Goal: Task Accomplishment & Management: Use online tool/utility

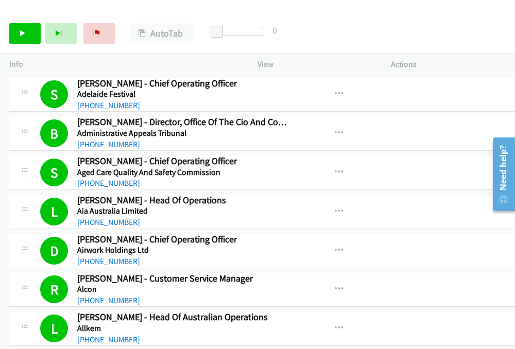
scroll to position [3784, 0]
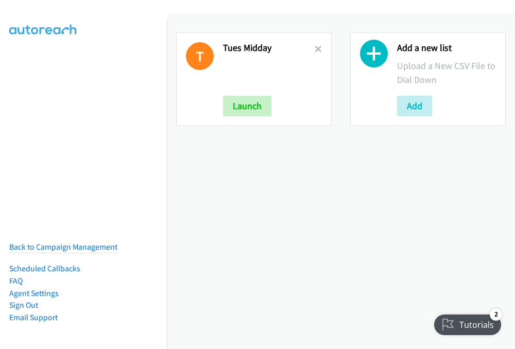
click at [315, 50] on icon at bounding box center [318, 49] width 7 height 7
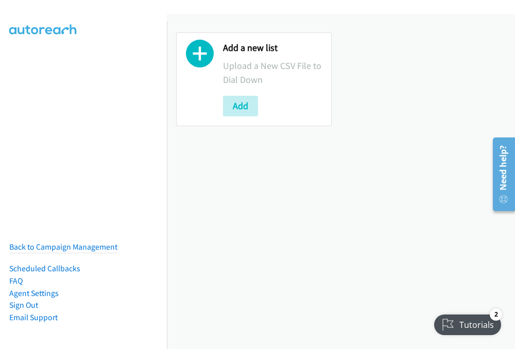
click at [264, 308] on div "Add a new list Upload a New CSV File to Dial Down Add" at bounding box center [341, 181] width 348 height 335
click at [244, 111] on button "Add" at bounding box center [240, 106] width 35 height 21
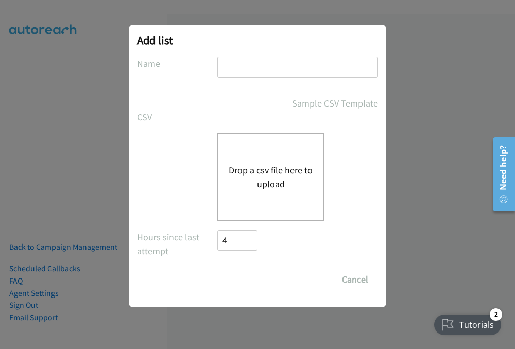
click at [229, 71] on input "text" at bounding box center [297, 67] width 161 height 21
click at [261, 68] on input "text" at bounding box center [297, 67] width 161 height 21
type input "w"
type input "t"
type input "Tues late avo"
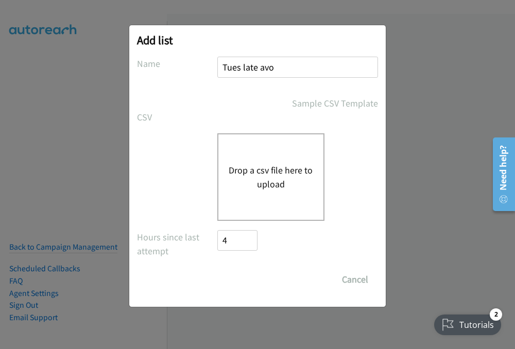
click at [222, 113] on div "CSV Existing List Add to List New List" at bounding box center [257, 117] width 241 height 14
click at [287, 181] on button "Drop a csv file here to upload" at bounding box center [271, 177] width 84 height 28
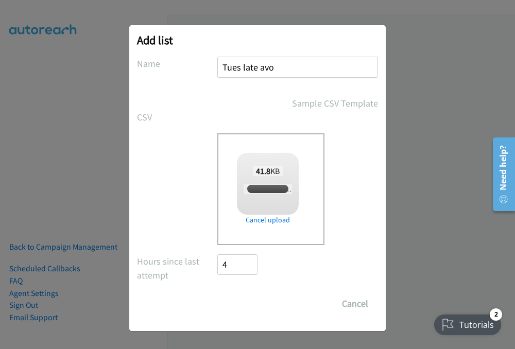
checkbox input "true"
click at [246, 303] on input "Save List" at bounding box center [244, 303] width 54 height 21
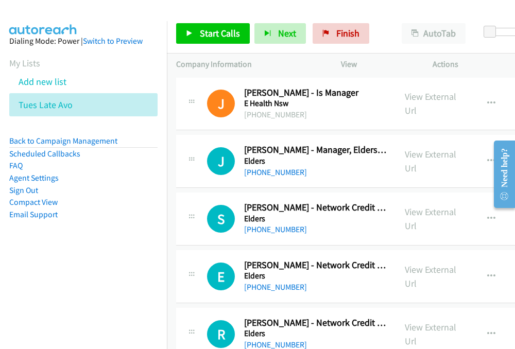
click at [45, 205] on link "Compact View" at bounding box center [33, 202] width 48 height 10
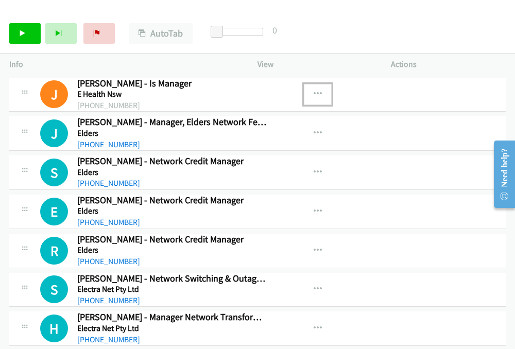
drag, startPoint x: 315, startPoint y: 98, endPoint x: 310, endPoint y: 94, distance: 6.6
click at [314, 94] on icon "button" at bounding box center [318, 94] width 8 height 8
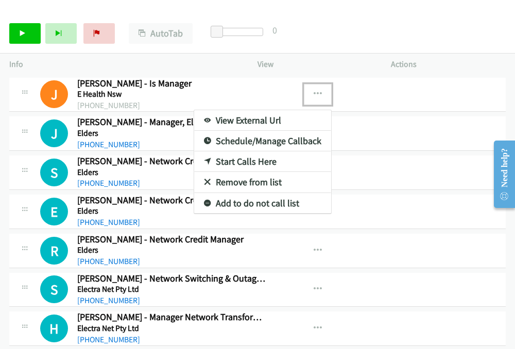
click at [278, 118] on link "View External Url" at bounding box center [262, 120] width 137 height 21
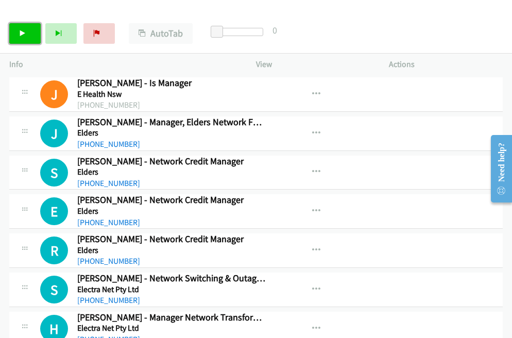
click at [34, 38] on link "Start Calls" at bounding box center [24, 33] width 31 height 21
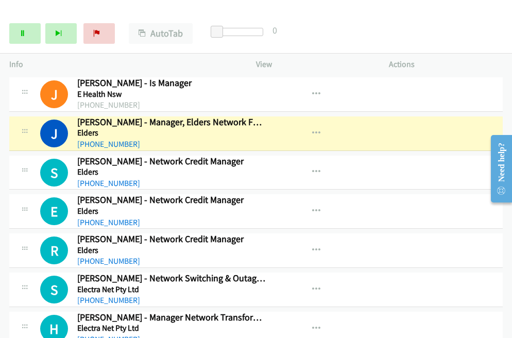
click at [412, 285] on div "S Callback Scheduled Sid Galos - Network Switching & Outage Coordinator Electra…" at bounding box center [255, 289] width 493 height 34
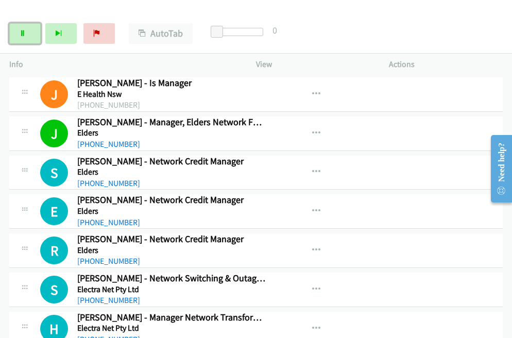
click at [27, 36] on link "Pause" at bounding box center [24, 33] width 31 height 21
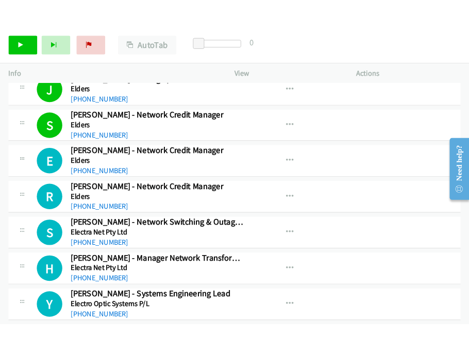
scroll to position [103, 0]
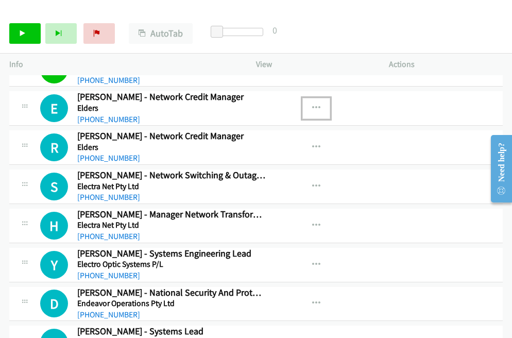
click at [312, 109] on icon "button" at bounding box center [316, 108] width 8 height 8
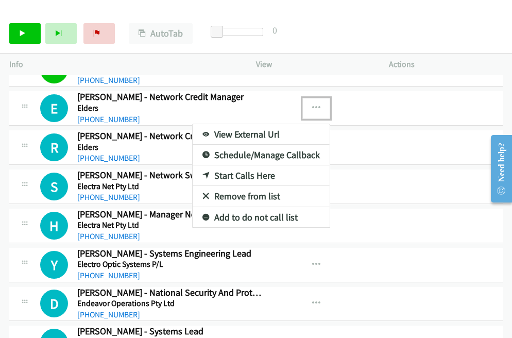
click at [251, 134] on link "View External Url" at bounding box center [261, 134] width 137 height 21
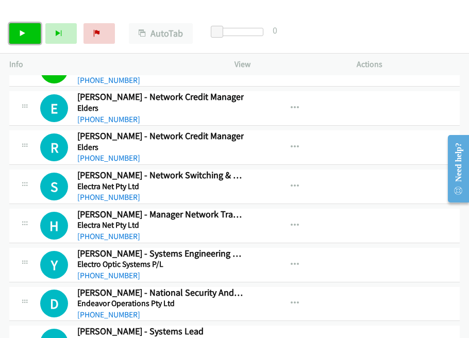
click at [25, 40] on link "Start Calls" at bounding box center [24, 33] width 31 height 21
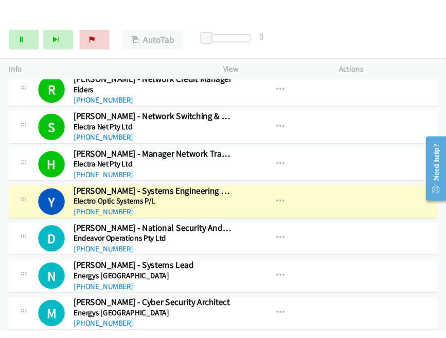
scroll to position [257, 0]
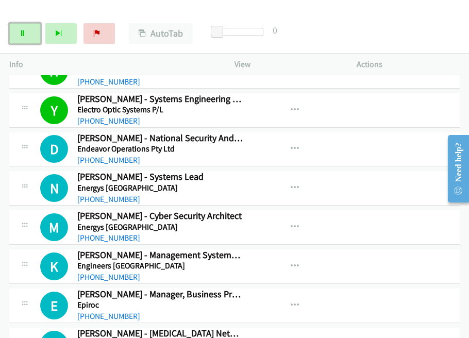
click at [20, 36] on icon at bounding box center [22, 33] width 7 height 7
click at [290, 109] on icon "button" at bounding box center [294, 110] width 8 height 8
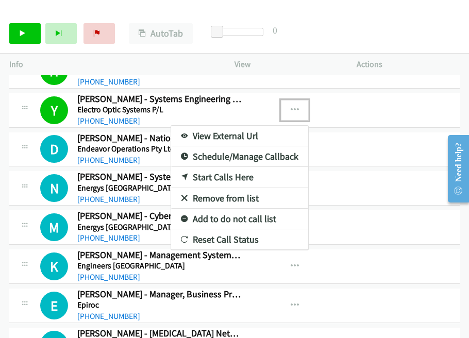
click at [251, 135] on link "View External Url" at bounding box center [239, 136] width 137 height 21
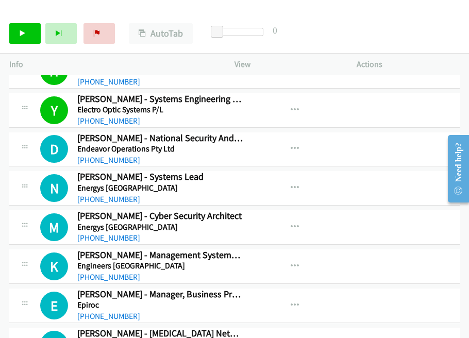
click at [462, 337] on div "+1 415-964-1034 Call failed - Please reload the list and try again The Callbar …" at bounding box center [234, 206] width 469 height 263
click at [7, 318] on td "E Callback Scheduled Evelyn Soriano - Manager, Business Process & Systems Epiro…" at bounding box center [234, 305] width 469 height 39
click at [25, 36] on icon at bounding box center [22, 33] width 7 height 7
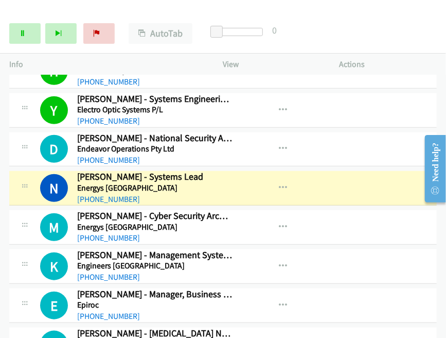
click at [436, 299] on td "E Callback Scheduled Evelyn Soriano - Manager, Business Process & Systems Epiro…" at bounding box center [223, 305] width 446 height 39
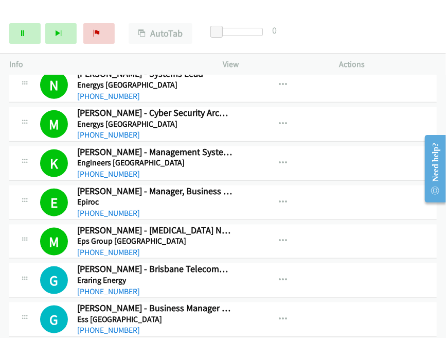
scroll to position [463, 0]
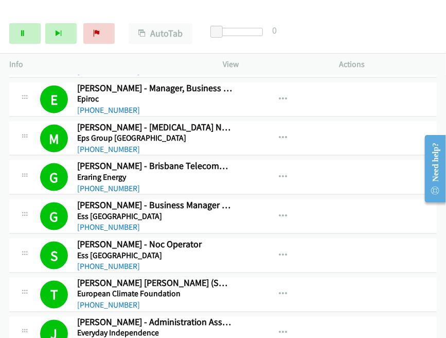
drag, startPoint x: 7, startPoint y: 289, endPoint x: 14, endPoint y: 290, distance: 6.8
click at [7, 289] on td "T Callback Scheduled Tamara Inkster Draper (She/Her) - Programme And Network Ma…" at bounding box center [223, 294] width 446 height 39
click at [22, 34] on icon at bounding box center [22, 33] width 7 height 7
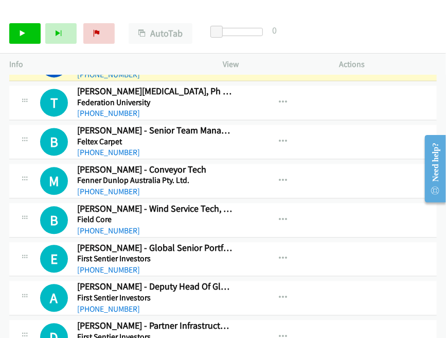
scroll to position [721, 0]
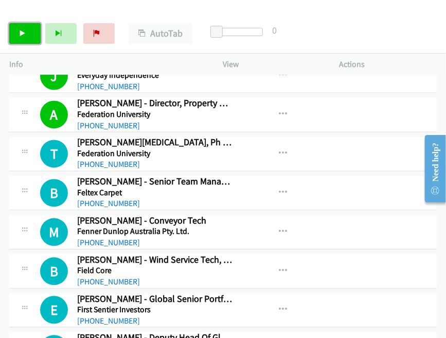
click at [13, 27] on link "Start Calls" at bounding box center [24, 33] width 31 height 21
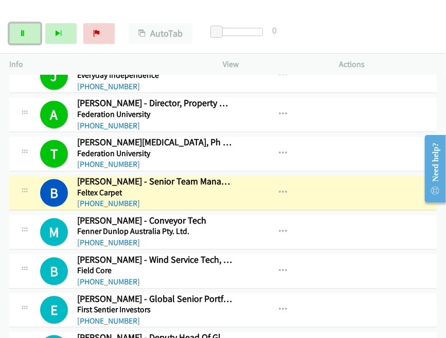
click at [22, 40] on link "Pause" at bounding box center [24, 33] width 31 height 21
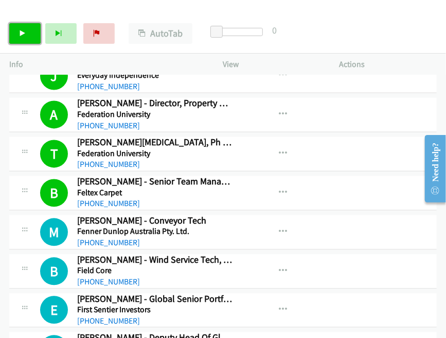
click at [33, 33] on link "Start Calls" at bounding box center [24, 33] width 31 height 21
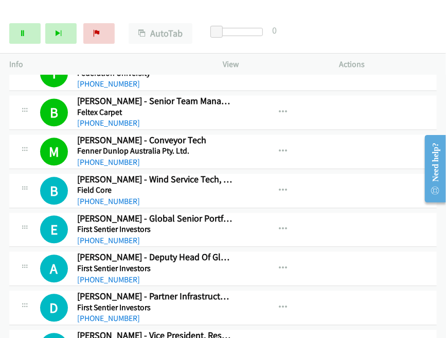
scroll to position [824, 0]
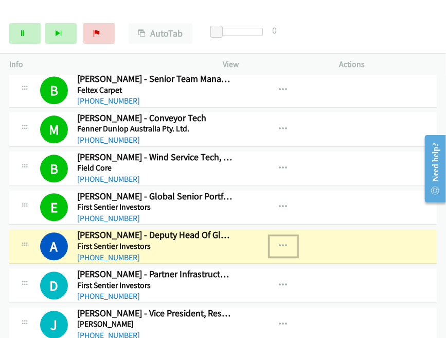
click at [280, 243] on icon "button" at bounding box center [284, 246] width 8 height 8
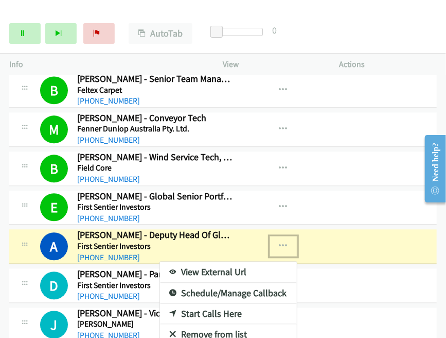
click at [203, 268] on link "View External Url" at bounding box center [228, 272] width 137 height 21
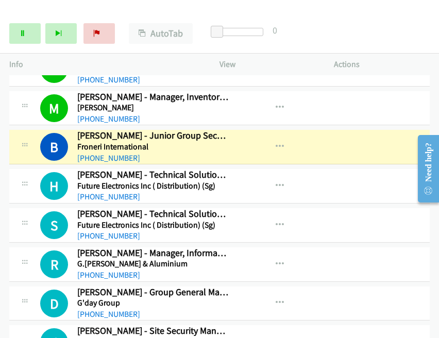
scroll to position [1133, 0]
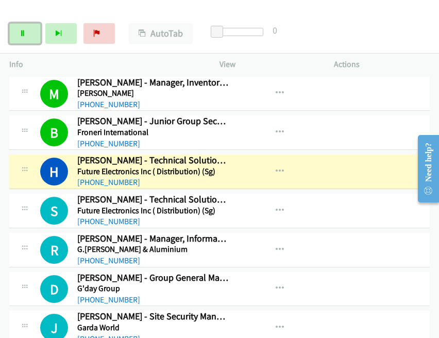
click at [26, 33] on link "Pause" at bounding box center [24, 33] width 31 height 21
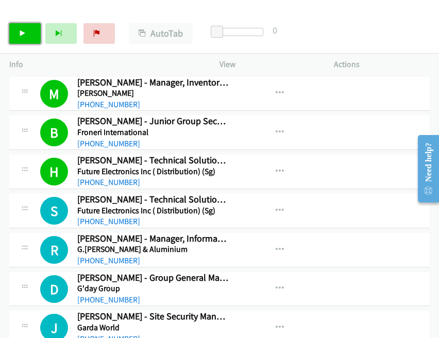
click at [20, 37] on icon at bounding box center [22, 33] width 7 height 7
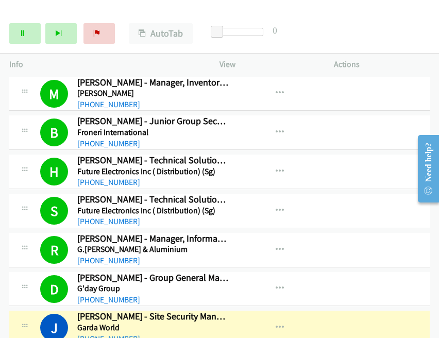
scroll to position [1184, 0]
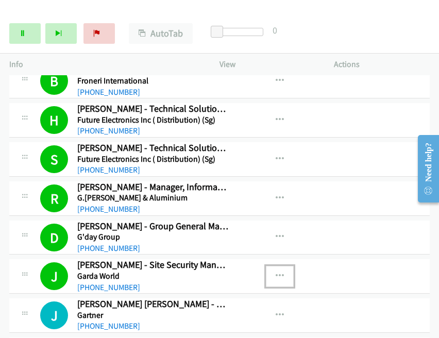
click at [275, 272] on icon "button" at bounding box center [279, 276] width 8 height 8
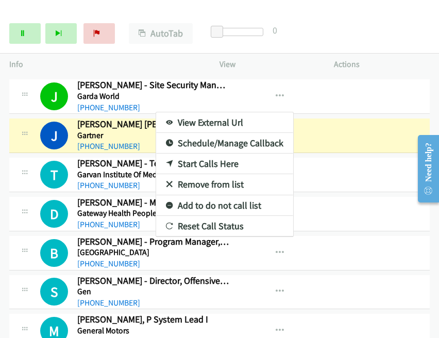
scroll to position [1390, 0]
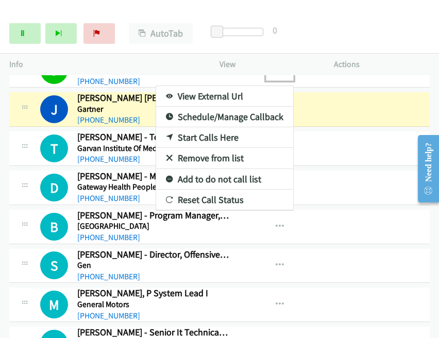
click at [20, 31] on div at bounding box center [219, 169] width 439 height 338
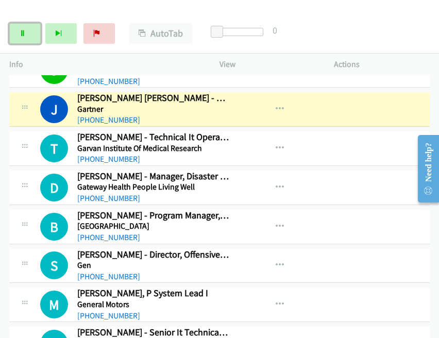
click at [21, 33] on icon at bounding box center [22, 33] width 7 height 7
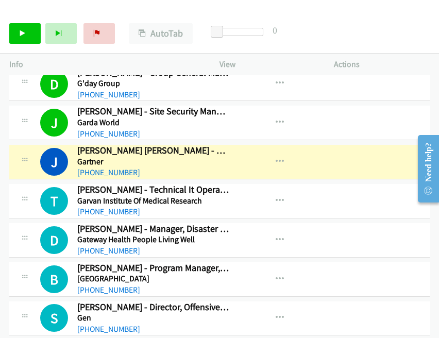
scroll to position [1287, 0]
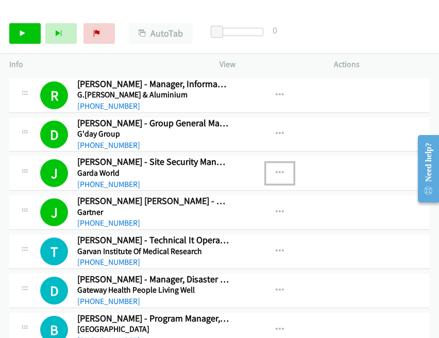
click at [275, 163] on button "button" at bounding box center [280, 173] width 28 height 21
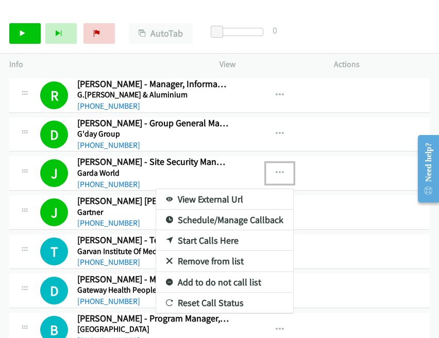
click at [194, 190] on link "View External Url" at bounding box center [224, 199] width 137 height 21
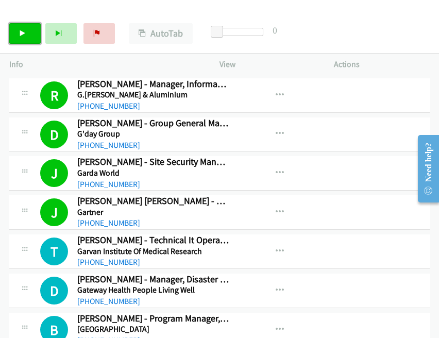
click at [28, 34] on link "Start Calls" at bounding box center [24, 33] width 31 height 21
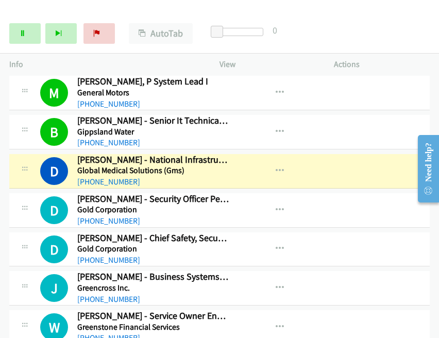
scroll to position [1613, 0]
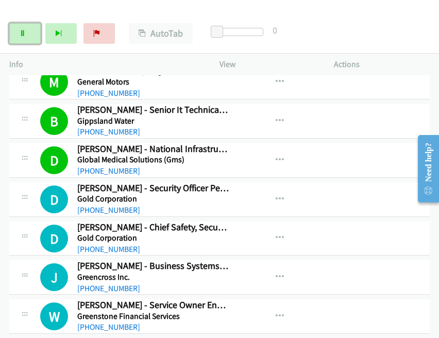
click at [18, 30] on link "Pause" at bounding box center [24, 33] width 31 height 21
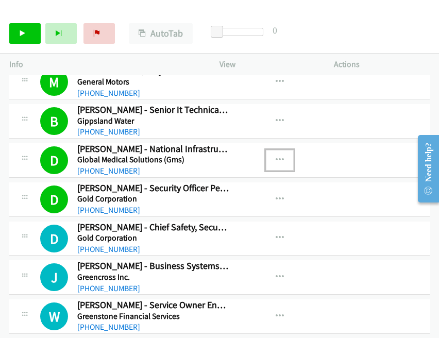
click at [275, 156] on icon "button" at bounding box center [279, 160] width 8 height 8
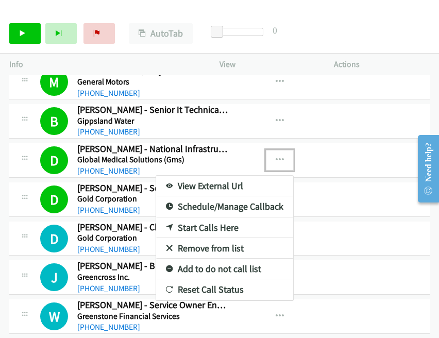
click at [206, 176] on link "View External Url" at bounding box center [224, 186] width 137 height 21
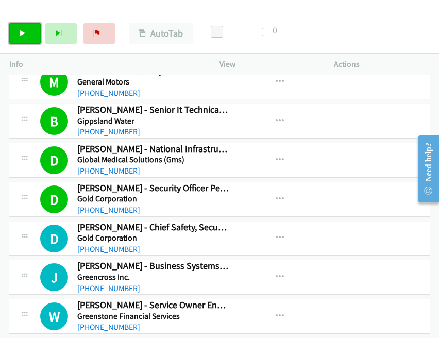
click at [19, 30] on icon at bounding box center [22, 33] width 7 height 7
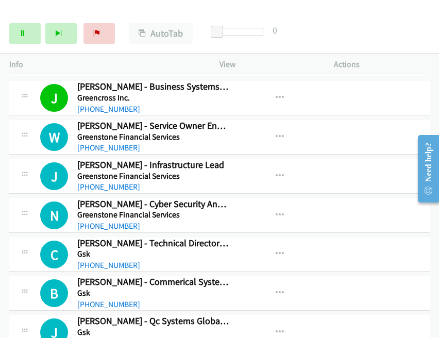
scroll to position [1793, 0]
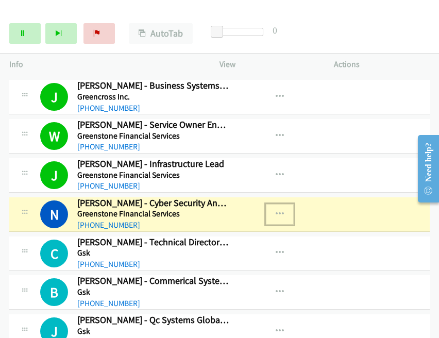
click at [275, 210] on icon "button" at bounding box center [279, 214] width 8 height 8
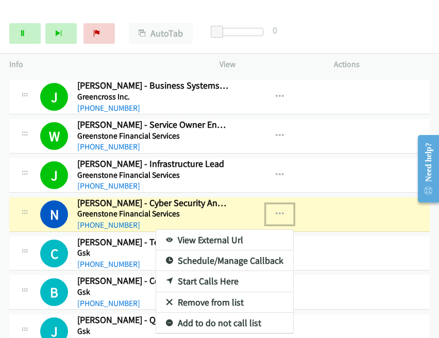
click at [229, 232] on link "View External Url" at bounding box center [224, 240] width 137 height 21
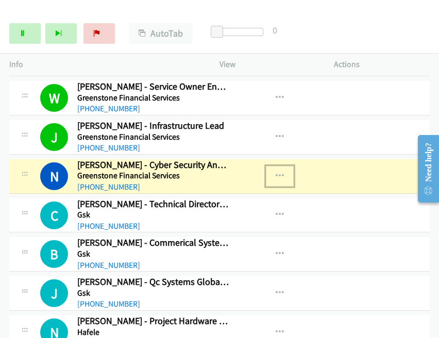
scroll to position [1844, 0]
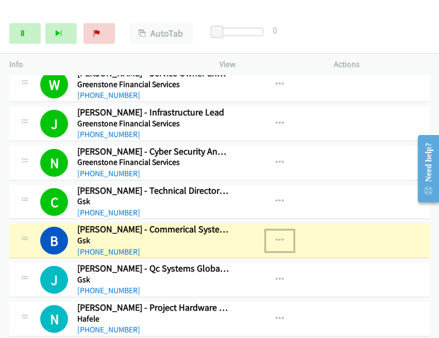
click at [275, 236] on icon "button" at bounding box center [279, 240] width 8 height 8
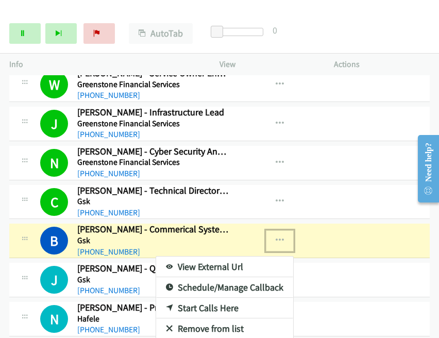
click at [193, 256] on link "View External Url" at bounding box center [224, 266] width 137 height 21
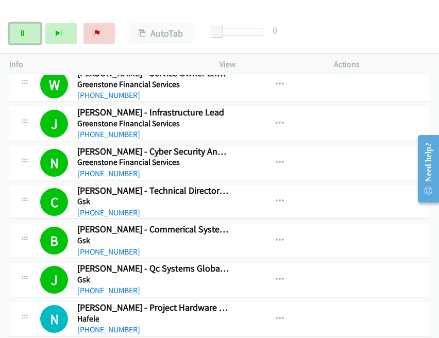
click at [30, 33] on link "Pause" at bounding box center [24, 33] width 31 height 21
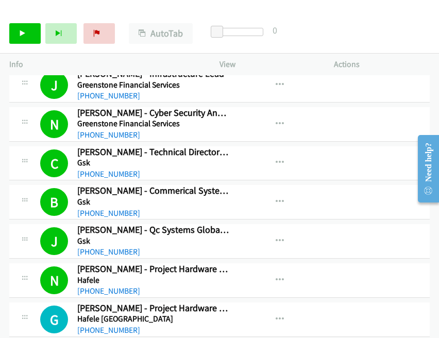
scroll to position [1896, 0]
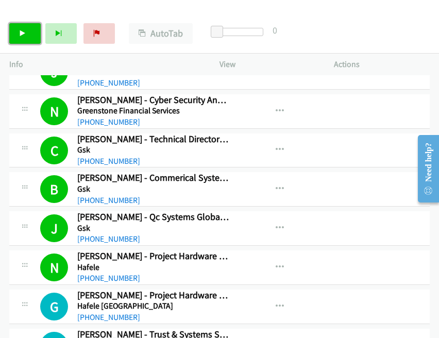
click at [22, 30] on icon at bounding box center [22, 33] width 7 height 7
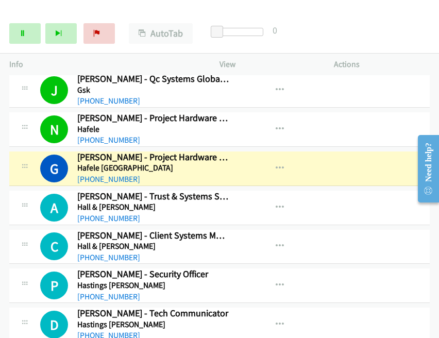
scroll to position [2050, 0]
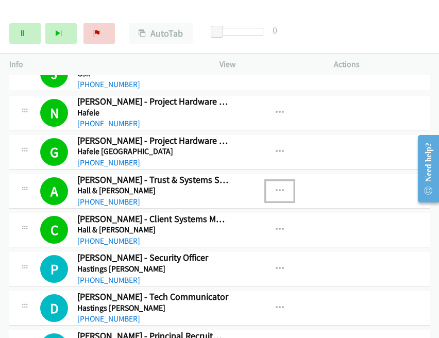
click at [275, 187] on icon "button" at bounding box center [279, 191] width 8 height 8
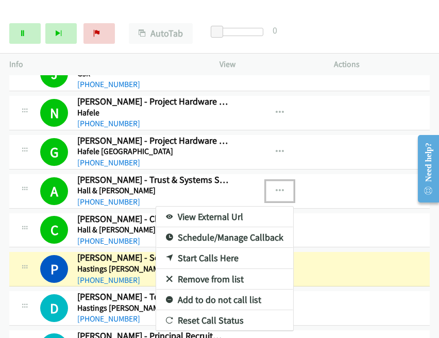
click at [195, 207] on link "View External Url" at bounding box center [224, 216] width 137 height 21
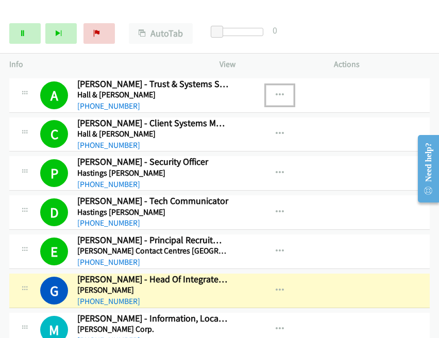
scroll to position [2205, 0]
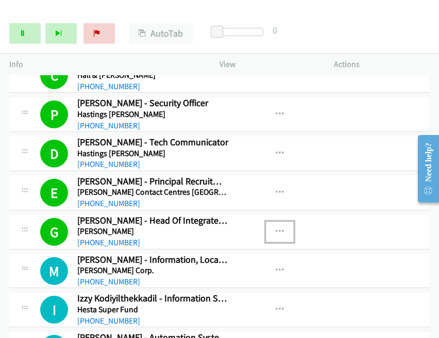
click at [276, 228] on icon "button" at bounding box center [279, 232] width 8 height 8
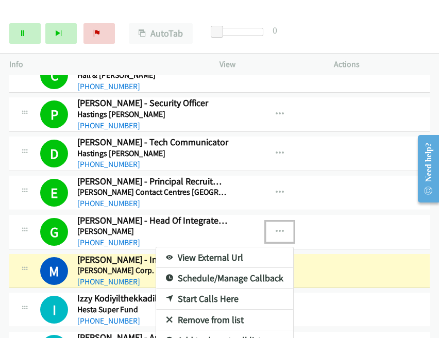
click at [275, 214] on div at bounding box center [219, 169] width 439 height 338
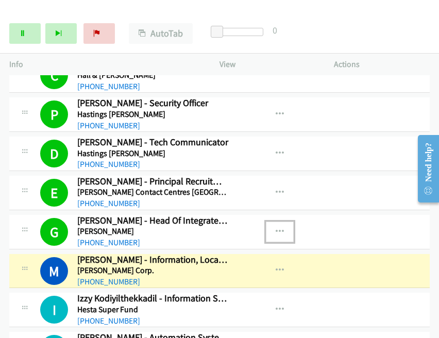
click at [275, 221] on button "button" at bounding box center [280, 231] width 28 height 21
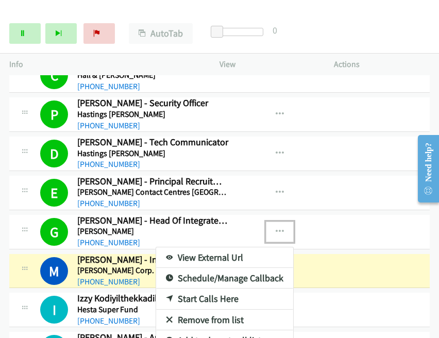
click at [203, 248] on link "View External Url" at bounding box center [224, 257] width 137 height 21
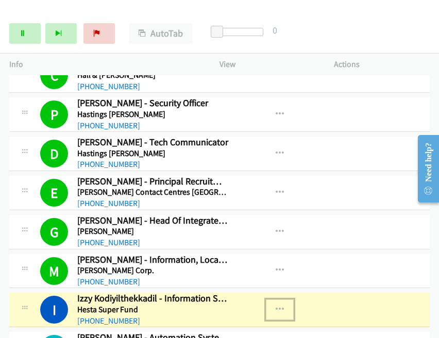
click at [275, 305] on icon "button" at bounding box center [279, 309] width 8 height 8
click at [203, 325] on link "View External Url" at bounding box center [224, 335] width 137 height 21
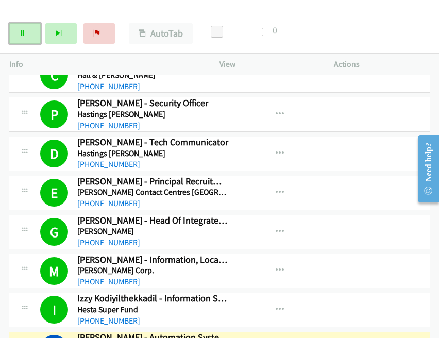
click at [21, 37] on link "Pause" at bounding box center [24, 33] width 31 height 21
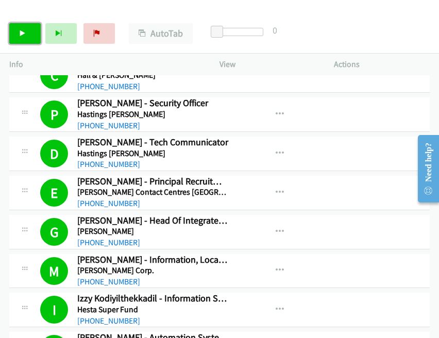
click at [23, 36] on icon at bounding box center [22, 33] width 7 height 7
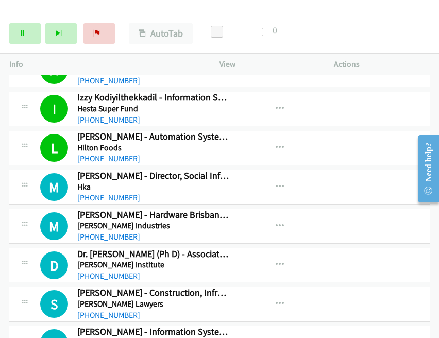
scroll to position [2462, 0]
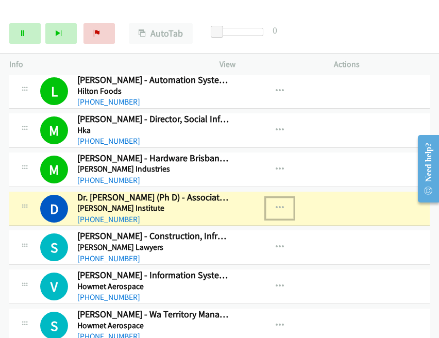
click at [279, 204] on icon "button" at bounding box center [279, 208] width 8 height 8
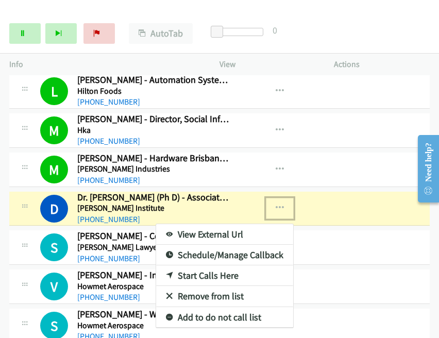
click at [227, 224] on link "View External Url" at bounding box center [224, 234] width 137 height 21
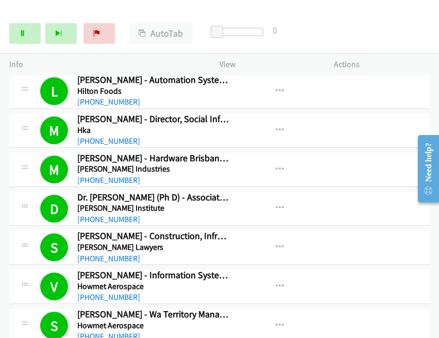
click at [436, 334] on div "+1 415-964-1034 Call failed - Please reload the list and try again The Callbar …" at bounding box center [219, 206] width 439 height 263
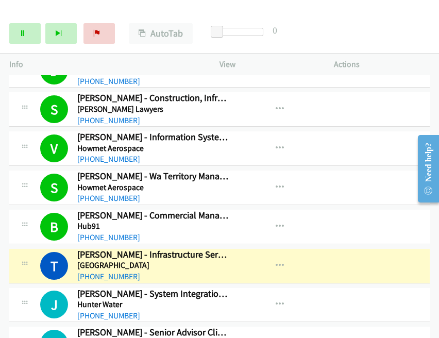
scroll to position [2617, 0]
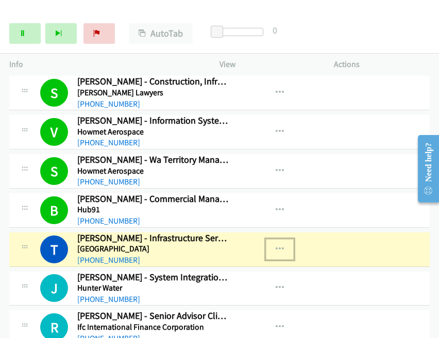
click at [275, 245] on icon "button" at bounding box center [279, 249] width 8 height 8
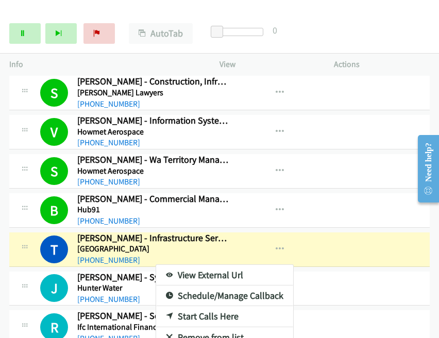
click at [202, 265] on link "View External Url" at bounding box center [224, 275] width 137 height 21
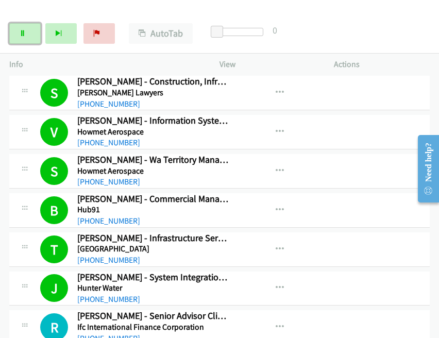
click at [23, 27] on link "Pause" at bounding box center [24, 33] width 31 height 21
click at [404, 310] on div "R Callback Scheduled Ross Hamilton - Senior Advisor Climate Resilience, Infrast…" at bounding box center [219, 327] width 420 height 34
click at [18, 31] on link "Start Calls" at bounding box center [24, 33] width 31 height 21
click at [354, 308] on td "R Callback Scheduled Ross Hamilton - Senior Advisor Climate Resilience, Infrast…" at bounding box center [219, 327] width 439 height 39
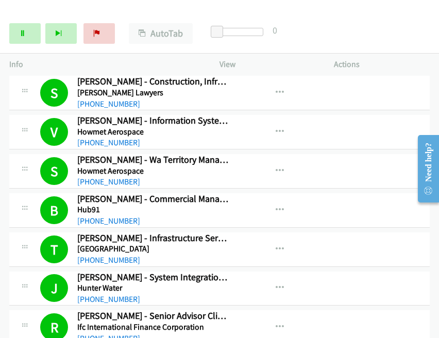
scroll to position [2823, 0]
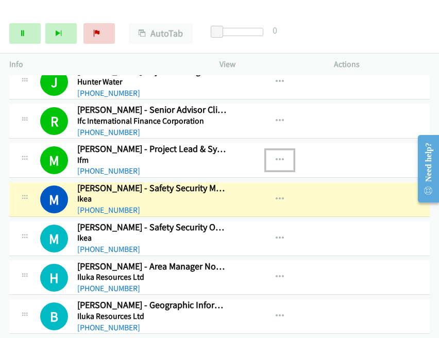
click at [279, 156] on icon "button" at bounding box center [279, 160] width 8 height 8
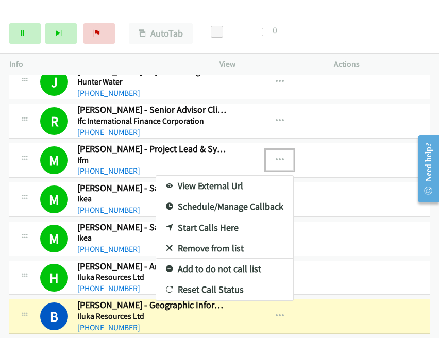
click at [28, 33] on div at bounding box center [219, 169] width 439 height 338
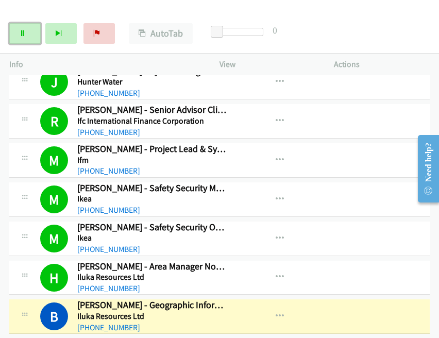
click at [28, 33] on link "Pause" at bounding box center [24, 33] width 31 height 21
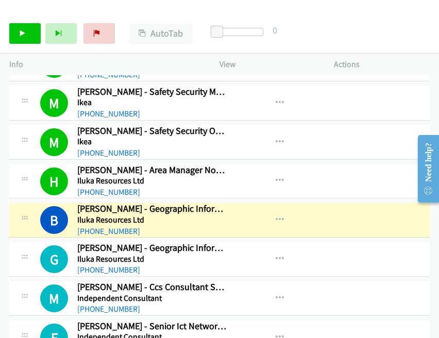
scroll to position [2926, 0]
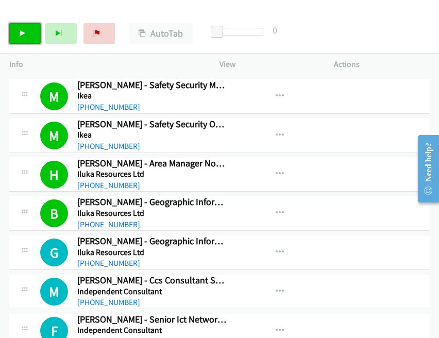
click at [16, 34] on link "Start Calls" at bounding box center [24, 33] width 31 height 21
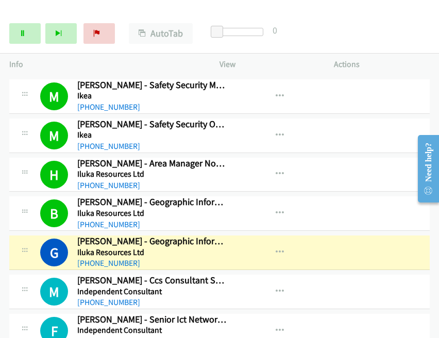
scroll to position [2977, 0]
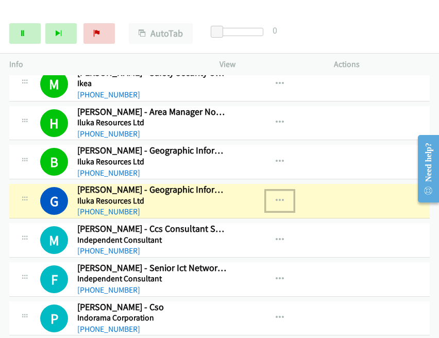
click at [275, 197] on icon "button" at bounding box center [279, 201] width 8 height 8
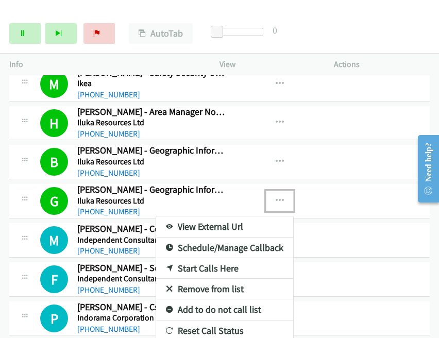
click at [277, 185] on div at bounding box center [219, 169] width 439 height 338
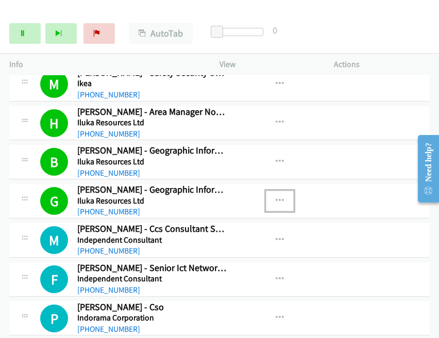
click at [275, 197] on icon "button" at bounding box center [279, 201] width 8 height 8
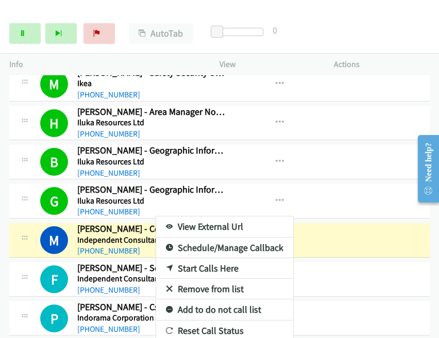
click at [191, 216] on link "View External Url" at bounding box center [224, 226] width 137 height 21
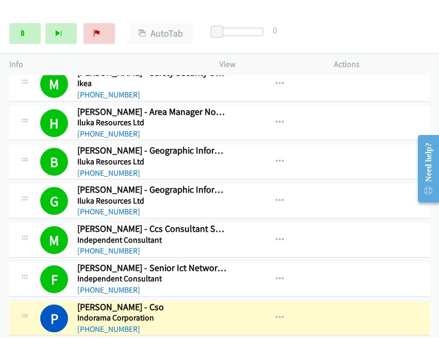
scroll to position [3080, 0]
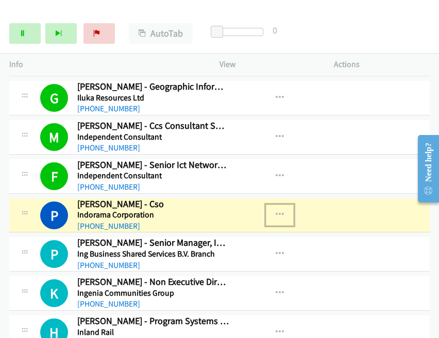
click at [275, 211] on icon "button" at bounding box center [279, 215] width 8 height 8
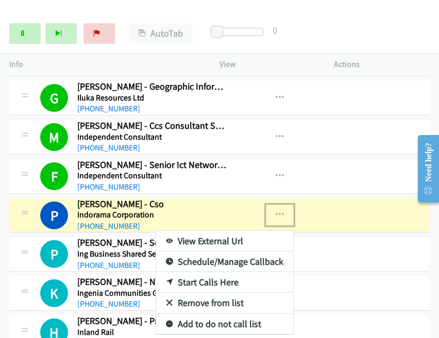
click at [239, 231] on link "View External Url" at bounding box center [224, 241] width 137 height 21
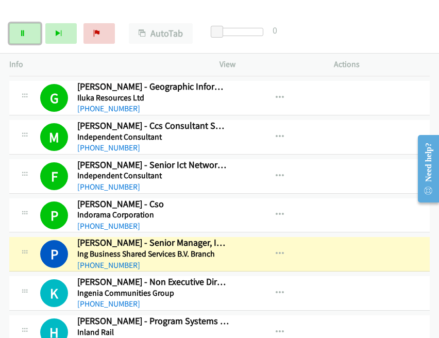
click at [28, 30] on link "Pause" at bounding box center [24, 33] width 31 height 21
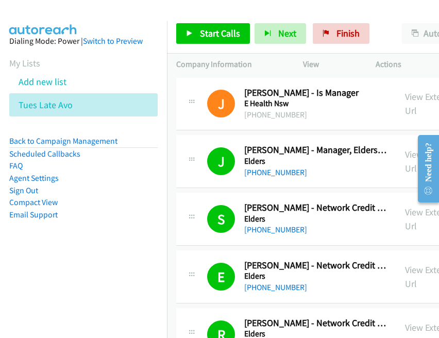
click at [48, 202] on link "Compact View" at bounding box center [33, 202] width 48 height 10
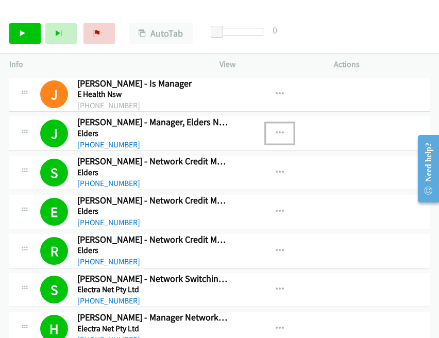
click at [272, 133] on button "button" at bounding box center [280, 133] width 28 height 21
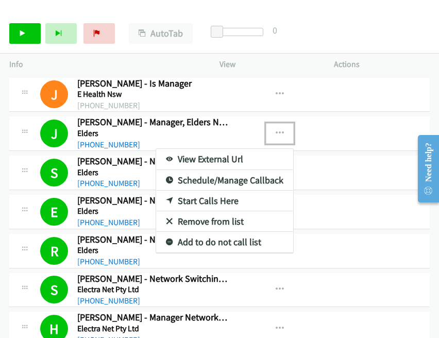
click at [229, 221] on link "Remove from list" at bounding box center [224, 221] width 137 height 21
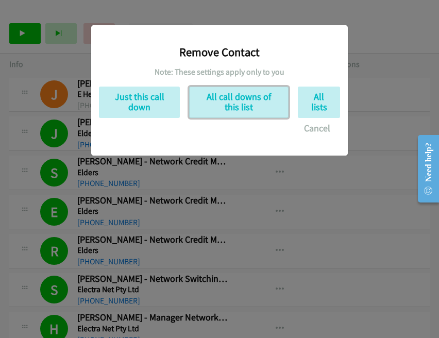
click at [243, 102] on button "All call downs of this list" at bounding box center [238, 102] width 99 height 31
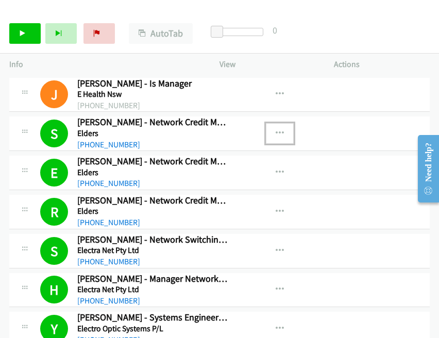
click at [277, 131] on icon "button" at bounding box center [279, 133] width 8 height 8
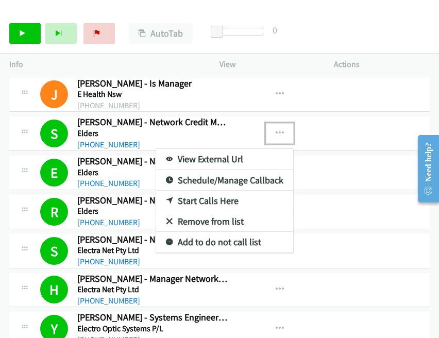
click at [229, 216] on link "Remove from list" at bounding box center [224, 221] width 137 height 21
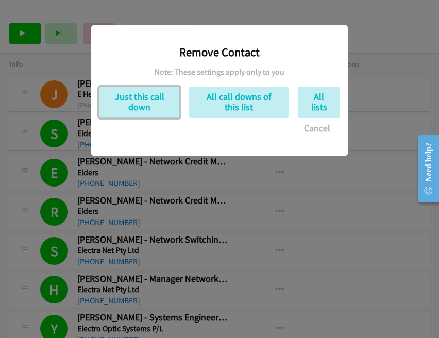
click at [161, 103] on button "Just this call down" at bounding box center [139, 102] width 81 height 31
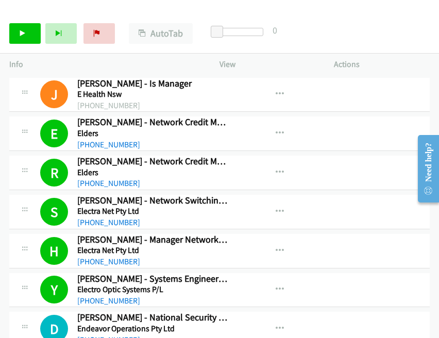
click at [354, 292] on div "View External Url View External Url Schedule/Manage Callback Start Calls Here R…" at bounding box center [300, 290] width 124 height 34
click at [25, 36] on icon at bounding box center [22, 33] width 7 height 7
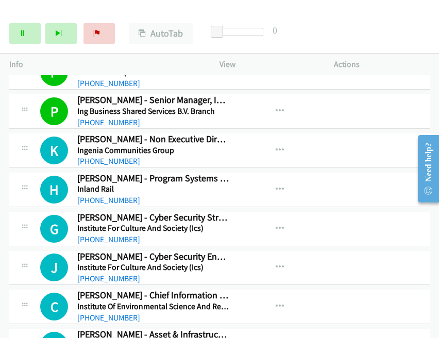
scroll to position [3141, 0]
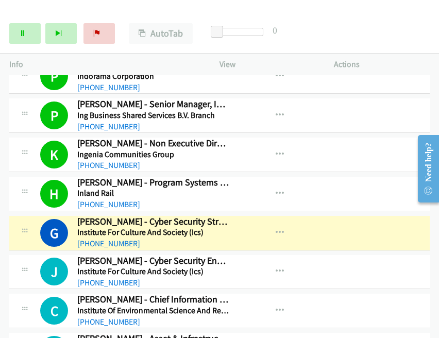
click at [351, 40] on div "Start Calls Pause Next Finish Dialing Grace Zhang - Cyber Security Strategy & P…" at bounding box center [219, 34] width 439 height 40
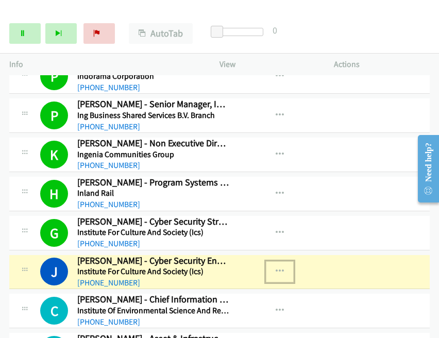
click at [278, 267] on icon "button" at bounding box center [279, 271] width 8 height 8
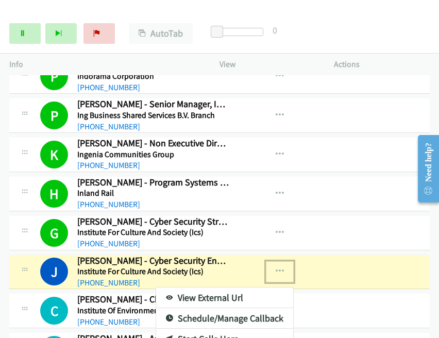
click at [230, 287] on link "View External Url" at bounding box center [224, 297] width 137 height 21
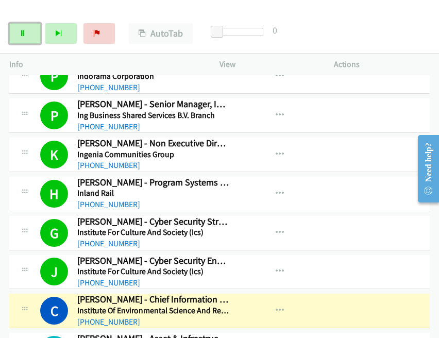
click at [29, 34] on link "Pause" at bounding box center [24, 33] width 31 height 21
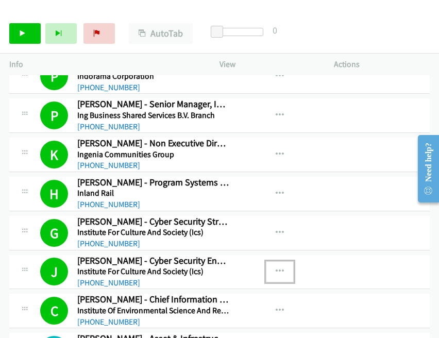
click at [275, 267] on icon "button" at bounding box center [279, 271] width 8 height 8
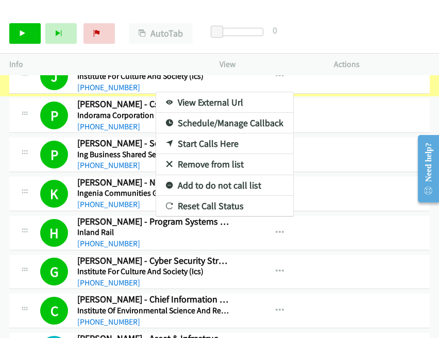
scroll to position [3149, 0]
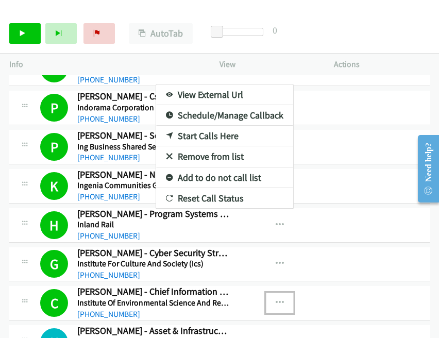
click at [279, 299] on icon "button" at bounding box center [279, 303] width 8 height 8
click at [86, 7] on div at bounding box center [219, 169] width 439 height 338
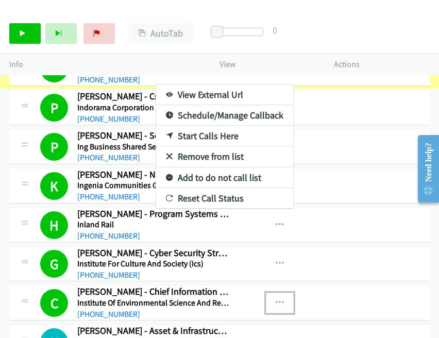
scroll to position [3098, 0]
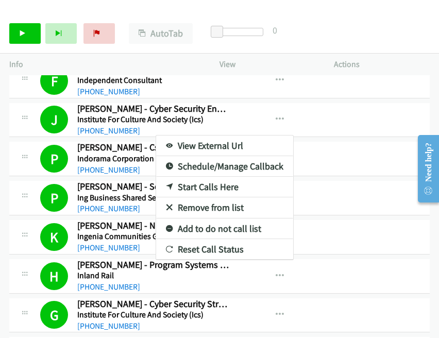
click at [232, 8] on div at bounding box center [219, 169] width 439 height 338
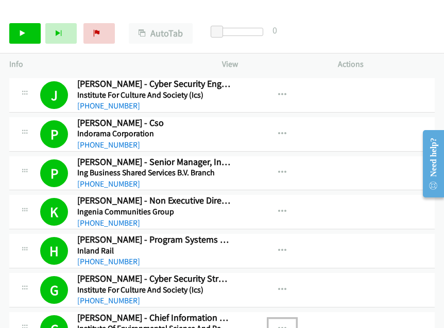
scroll to position [3003, 0]
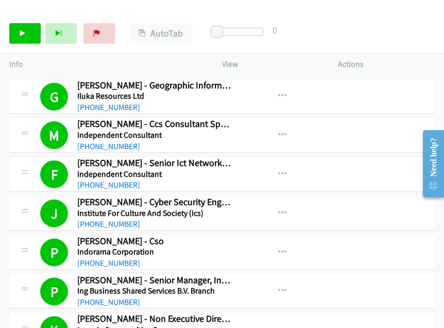
click at [417, 33] on div "Start Calls Pause Next Finish Call Completed AutoTab AutoTab 0" at bounding box center [222, 34] width 444 height 40
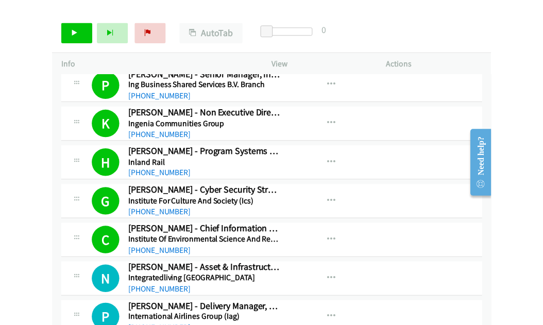
scroll to position [3261, 0]
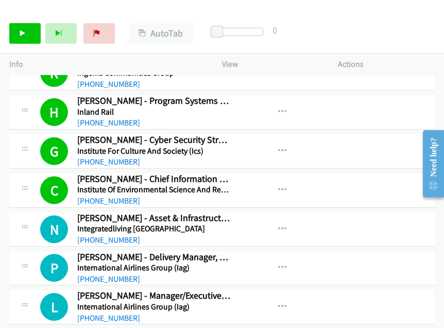
click at [412, 36] on div "Start Calls Pause Next Finish Call Completed AutoTab AutoTab 0" at bounding box center [222, 34] width 444 height 40
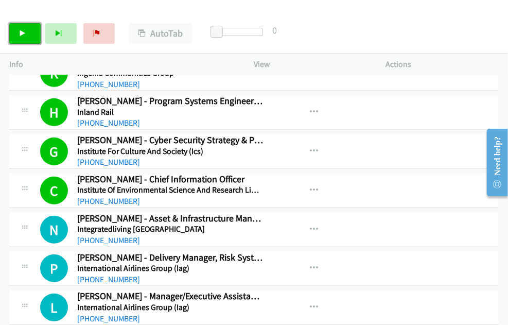
click at [24, 31] on icon at bounding box center [22, 33] width 7 height 7
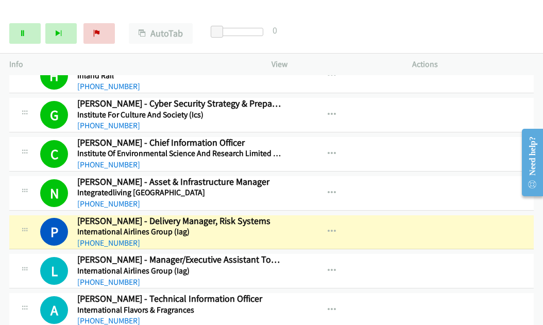
scroll to position [3312, 0]
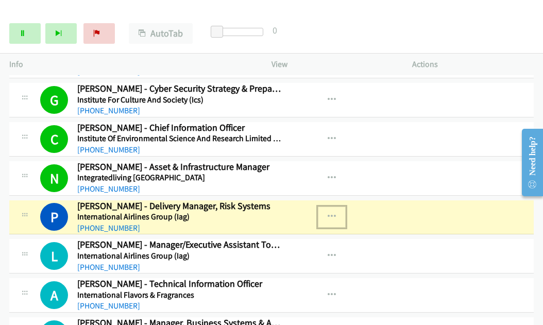
click at [331, 213] on icon "button" at bounding box center [331, 217] width 8 height 8
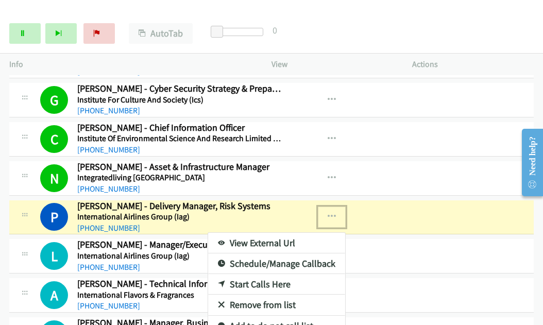
click at [257, 233] on link "View External Url" at bounding box center [276, 243] width 137 height 21
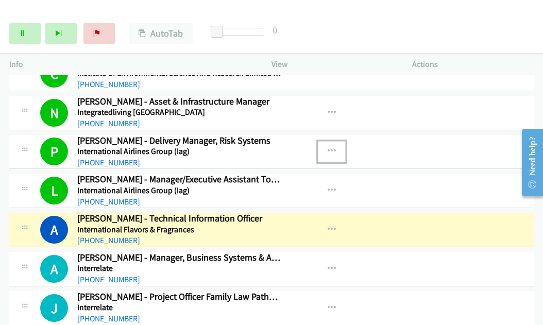
scroll to position [3415, 0]
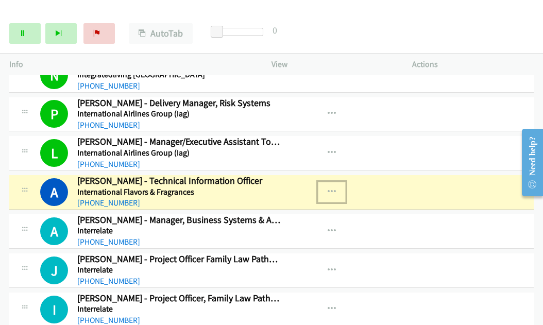
click at [327, 188] on icon "button" at bounding box center [331, 192] width 8 height 8
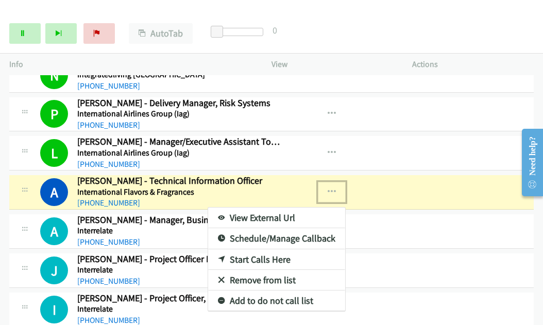
click at [264, 207] on link "View External Url" at bounding box center [276, 217] width 137 height 21
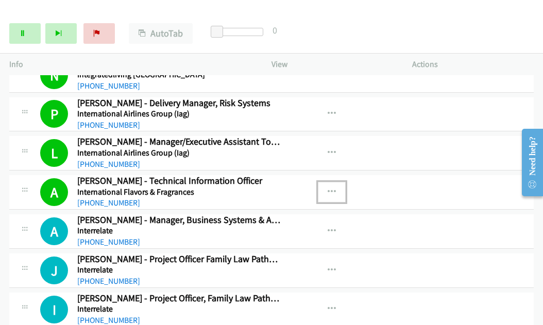
click at [330, 188] on icon "button" at bounding box center [331, 192] width 8 height 8
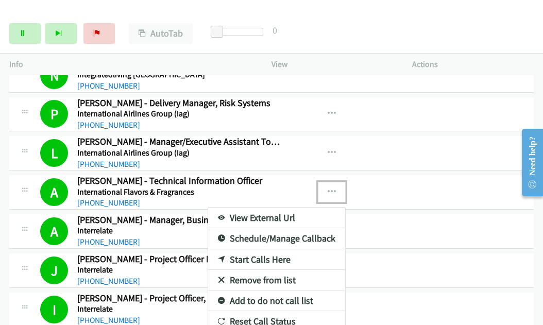
click at [24, 33] on div at bounding box center [271, 162] width 543 height 325
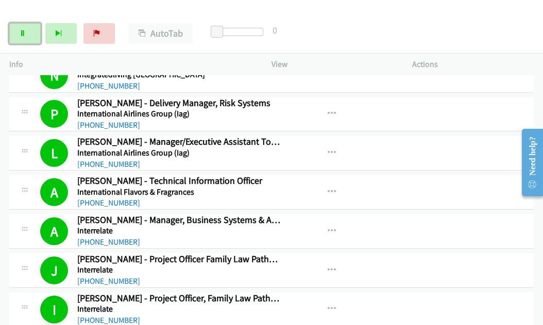
click at [24, 33] on icon at bounding box center [22, 33] width 7 height 7
click at [29, 32] on link "Start Calls" at bounding box center [24, 33] width 31 height 21
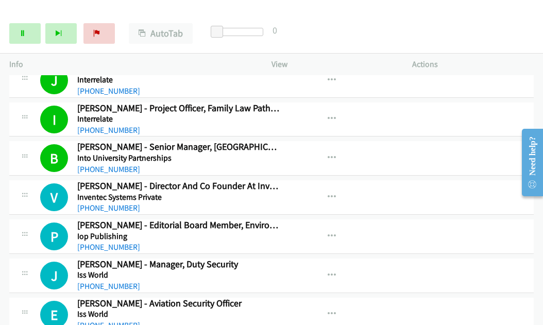
scroll to position [3621, 0]
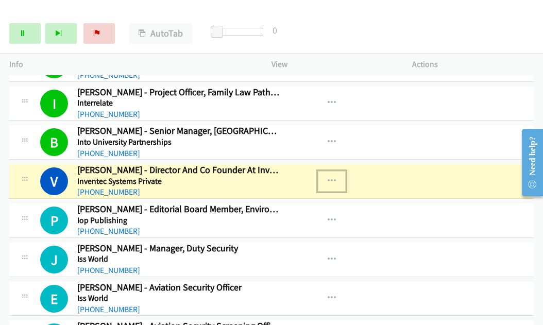
click at [331, 177] on icon "button" at bounding box center [331, 181] width 8 height 8
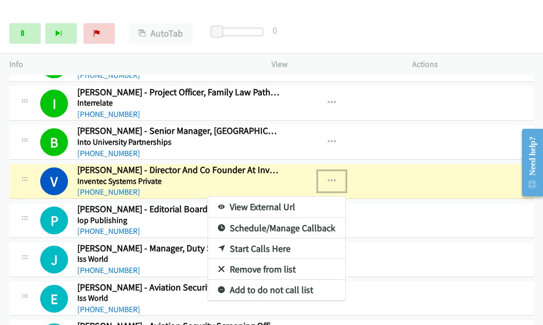
click at [253, 197] on link "View External Url" at bounding box center [276, 207] width 137 height 21
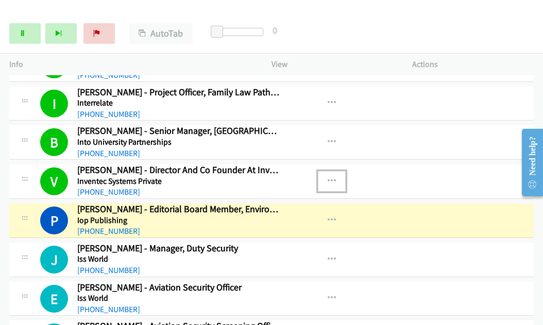
click at [327, 177] on icon "button" at bounding box center [331, 181] width 8 height 8
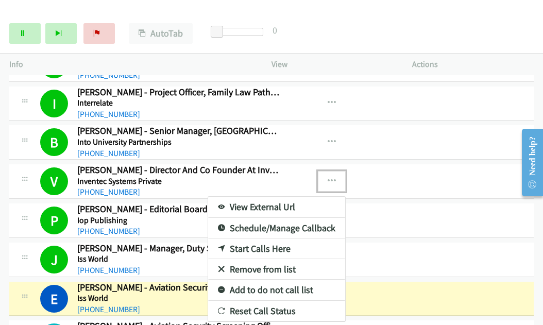
click at [232, 6] on div at bounding box center [271, 162] width 543 height 325
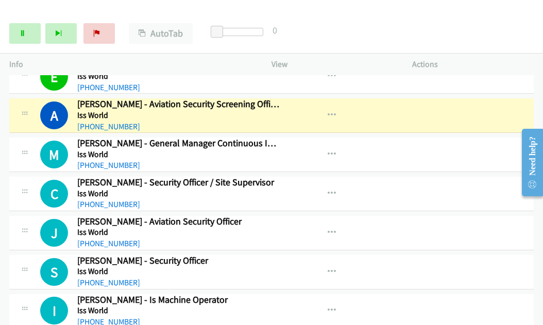
scroll to position [3827, 0]
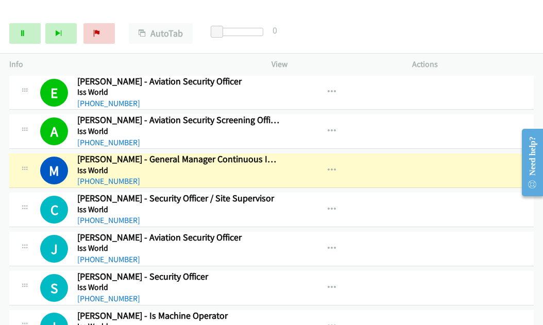
click at [421, 310] on div "View External Url View External Url Schedule/Manage Callback Start Calls Here R…" at bounding box center [365, 327] width 150 height 34
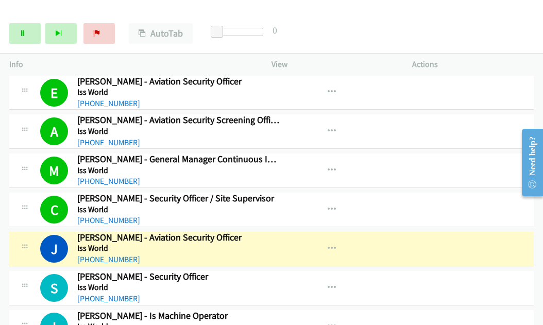
click at [435, 310] on div "I Callback Scheduled Imre Dawe - Is Machine Operator Iss World Australia/Sydney…" at bounding box center [271, 327] width 524 height 34
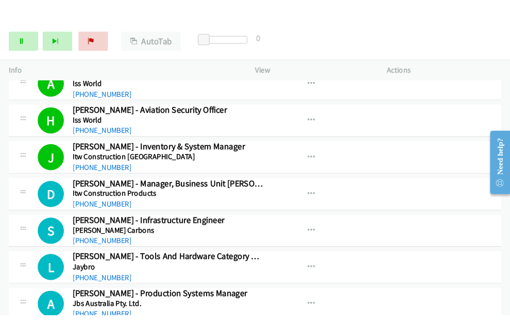
scroll to position [4136, 0]
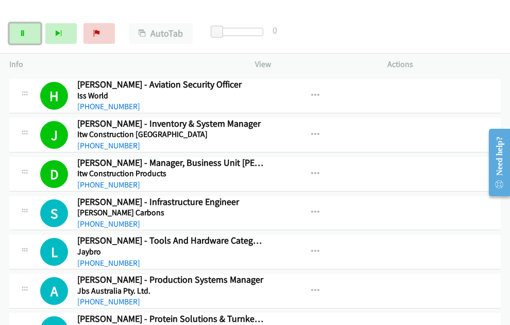
click at [17, 36] on link "Pause" at bounding box center [24, 33] width 31 height 21
click at [21, 36] on icon at bounding box center [22, 33] width 7 height 7
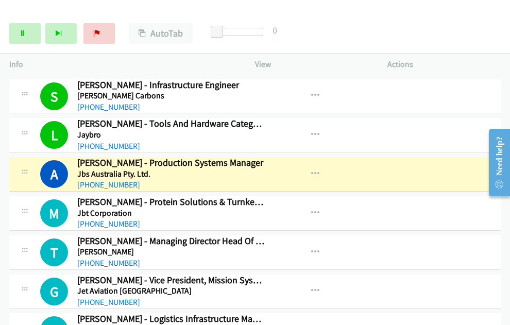
scroll to position [4239, 0]
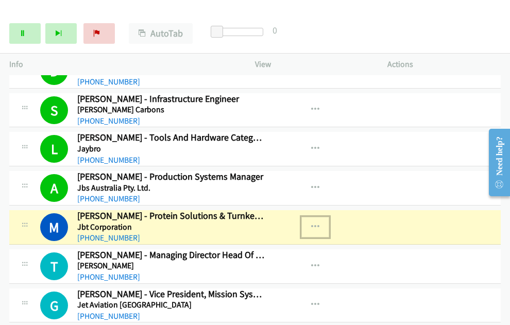
click at [312, 223] on icon "button" at bounding box center [315, 227] width 8 height 8
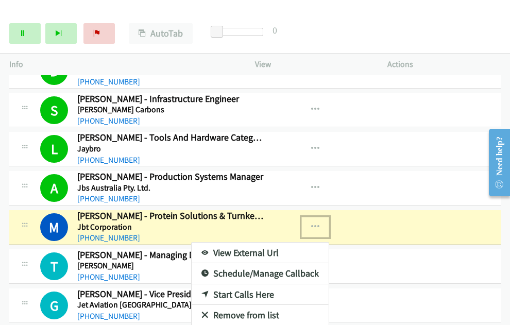
click at [273, 243] on link "View External Url" at bounding box center [260, 253] width 137 height 21
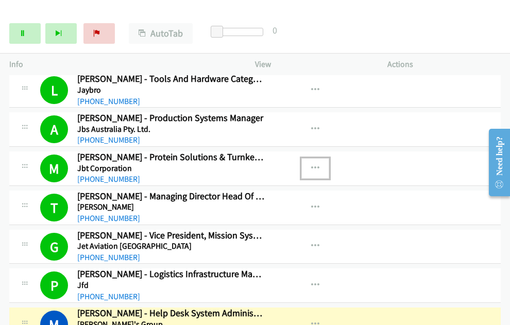
scroll to position [4342, 0]
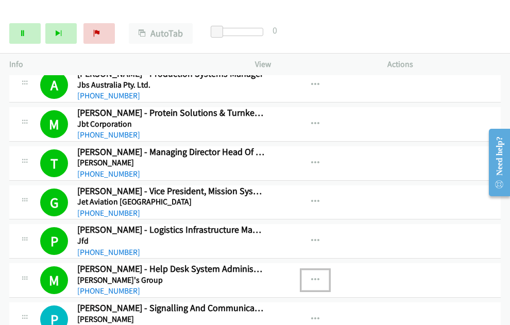
click at [311, 276] on icon "button" at bounding box center [315, 280] width 8 height 8
click at [238, 296] on link "View External Url" at bounding box center [260, 306] width 137 height 21
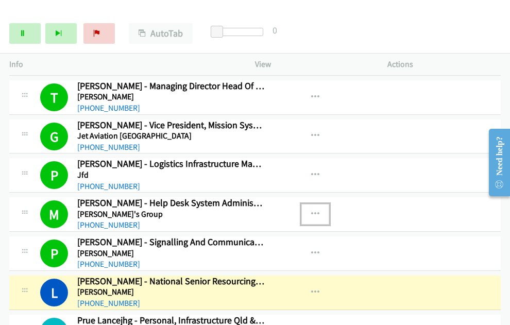
scroll to position [4445, 0]
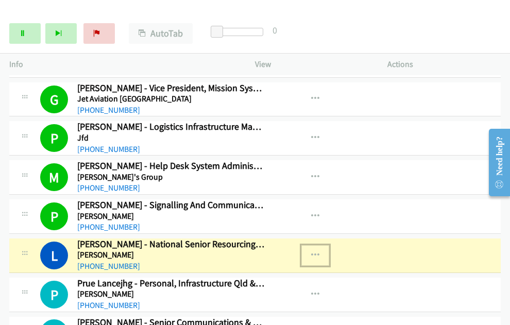
click at [314, 251] on icon "button" at bounding box center [315, 255] width 8 height 8
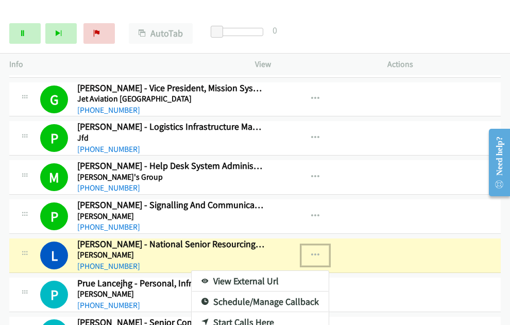
click at [278, 271] on link "View External Url" at bounding box center [260, 281] width 137 height 21
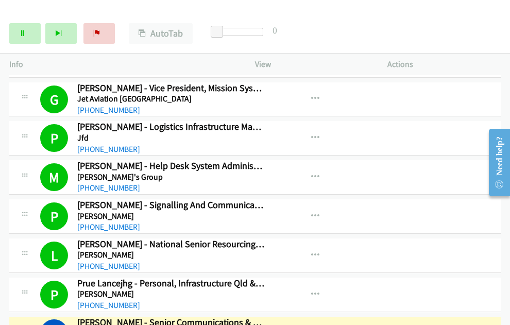
scroll to position [4548, 0]
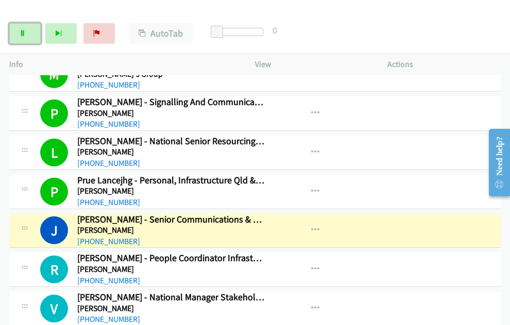
click at [26, 34] on icon at bounding box center [22, 33] width 7 height 7
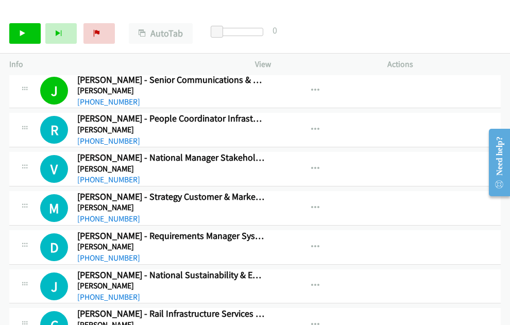
scroll to position [4702, 0]
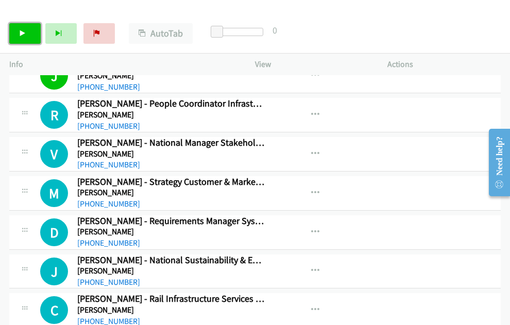
click at [26, 30] on icon at bounding box center [22, 33] width 7 height 7
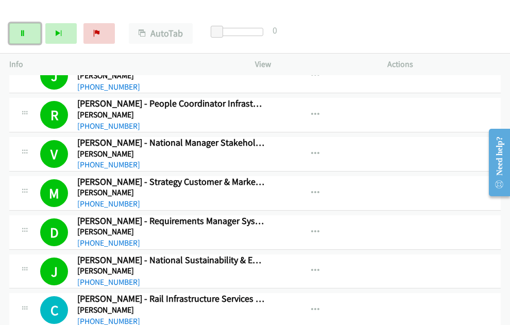
click at [25, 34] on icon at bounding box center [22, 33] width 7 height 7
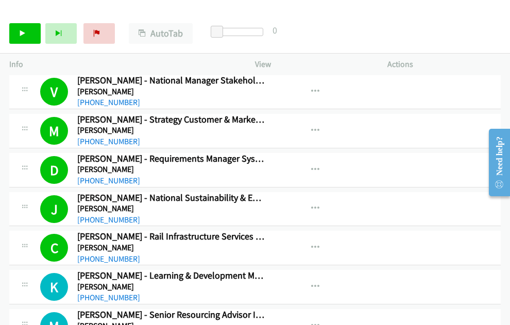
scroll to position [4857, 0]
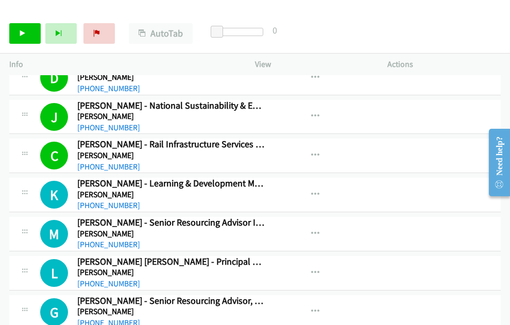
click at [235, 317] on div "[PHONE_NUMBER]" at bounding box center [170, 323] width 187 height 12
click at [26, 30] on icon at bounding box center [22, 33] width 7 height 7
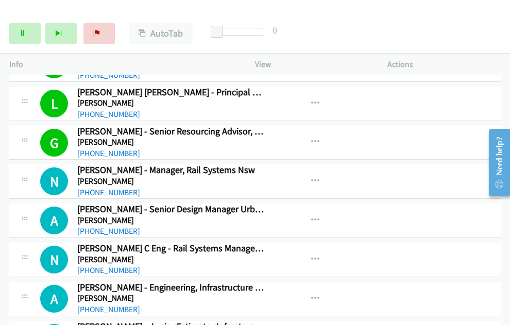
scroll to position [5011, 0]
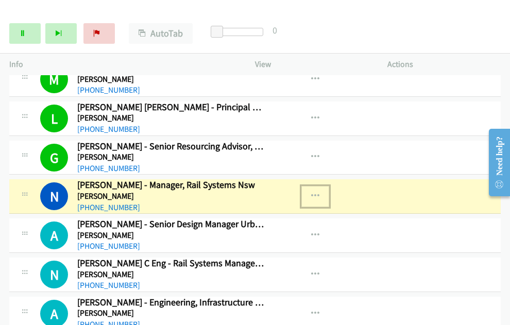
click at [313, 192] on icon "button" at bounding box center [315, 196] width 8 height 8
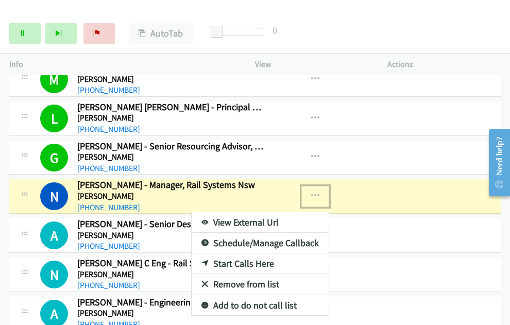
click at [211, 212] on link "View External Url" at bounding box center [260, 222] width 137 height 21
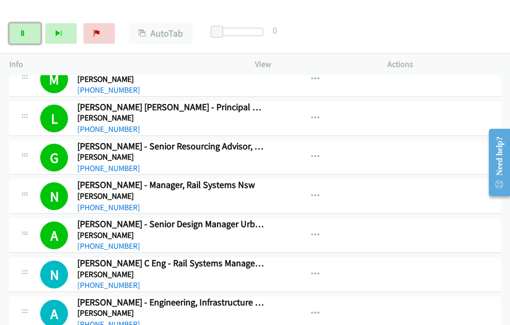
click at [23, 37] on link "Pause" at bounding box center [24, 33] width 31 height 21
click at [26, 32] on icon at bounding box center [22, 33] width 7 height 7
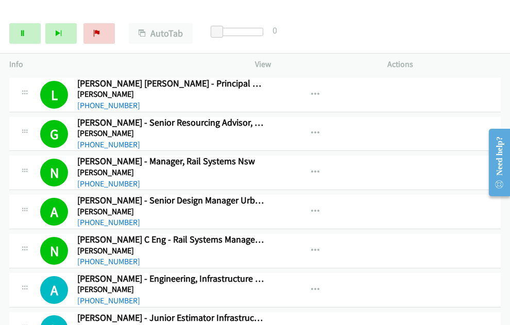
scroll to position [5063, 0]
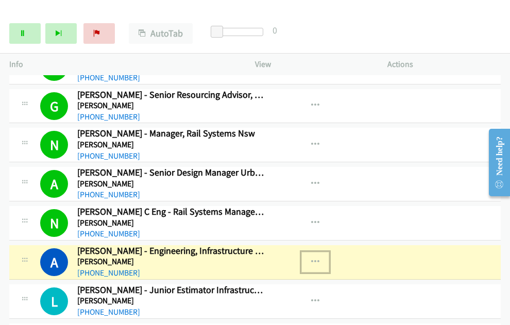
click at [319, 252] on button "button" at bounding box center [315, 262] width 28 height 21
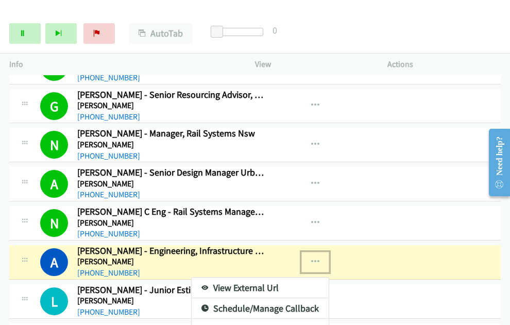
click at [273, 278] on link "View External Url" at bounding box center [260, 288] width 137 height 21
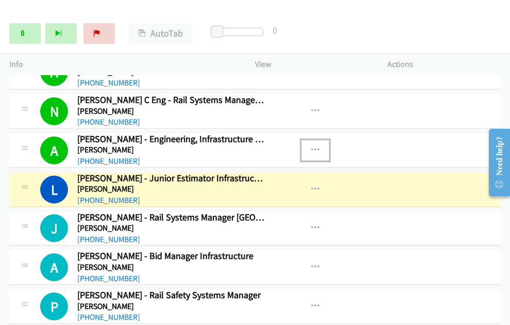
scroll to position [5217, 0]
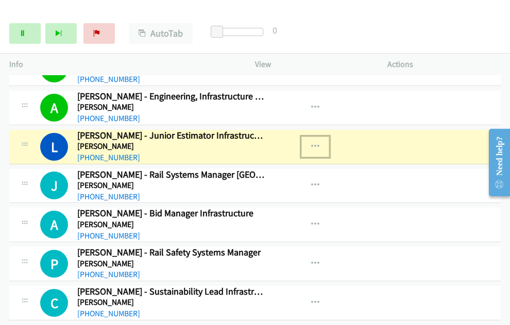
click at [314, 143] on icon "button" at bounding box center [315, 147] width 8 height 8
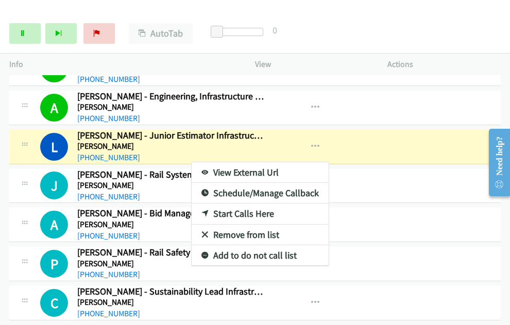
click at [255, 162] on link "View External Url" at bounding box center [260, 172] width 137 height 21
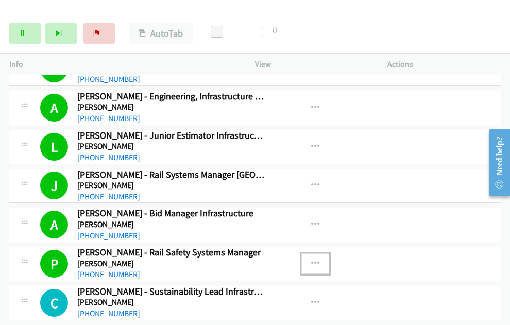
click at [311, 260] on icon "button" at bounding box center [315, 264] width 8 height 8
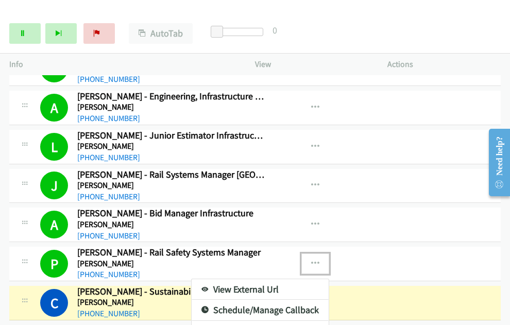
click at [215, 279] on link "View External Url" at bounding box center [260, 289] width 137 height 21
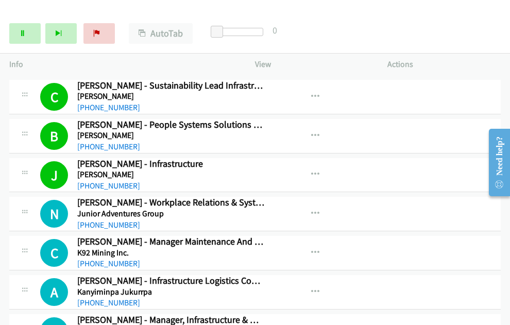
scroll to position [5475, 0]
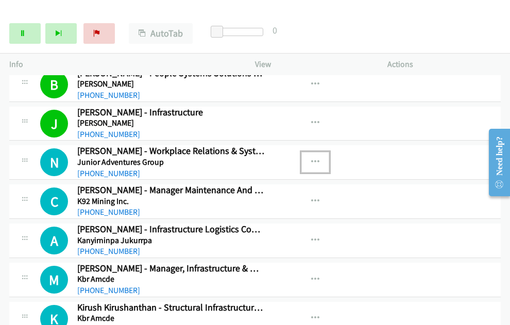
click at [312, 152] on button "button" at bounding box center [315, 162] width 28 height 21
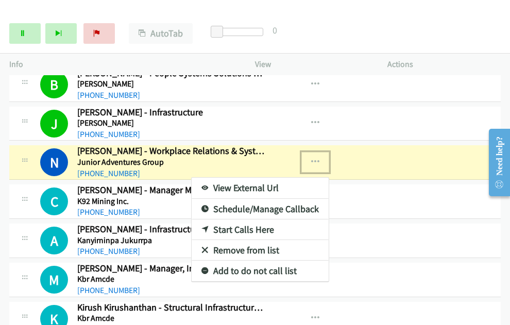
click at [272, 178] on link "View External Url" at bounding box center [260, 188] width 137 height 21
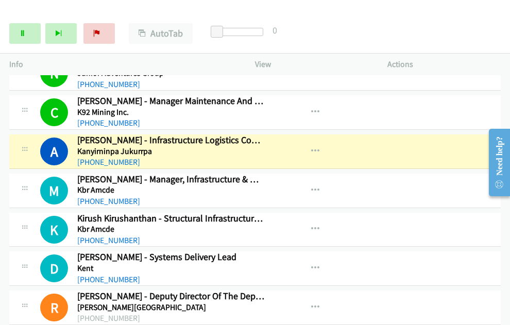
scroll to position [5578, 0]
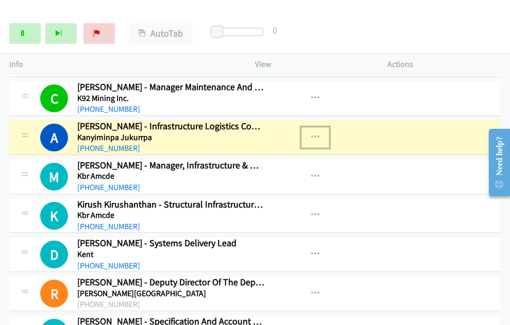
click at [312, 133] on icon "button" at bounding box center [315, 137] width 8 height 8
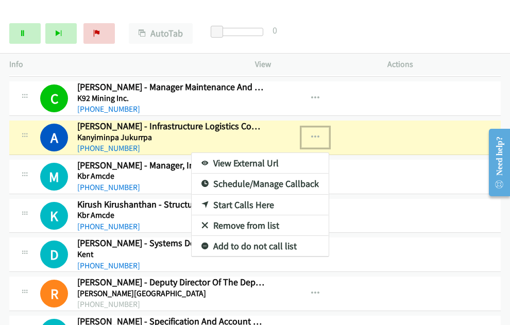
click at [262, 153] on link "View External Url" at bounding box center [260, 163] width 137 height 21
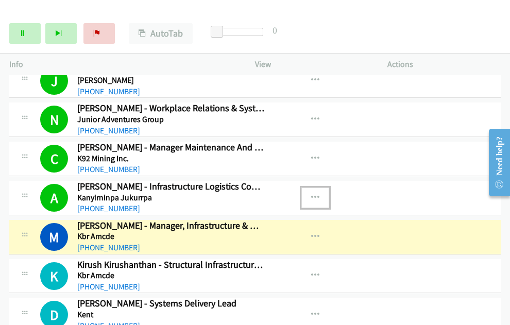
scroll to position [5569, 0]
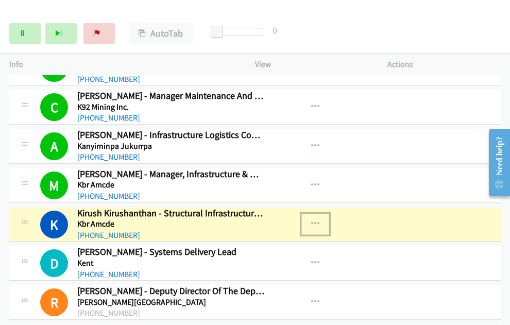
click at [315, 220] on icon "button" at bounding box center [315, 224] width 8 height 8
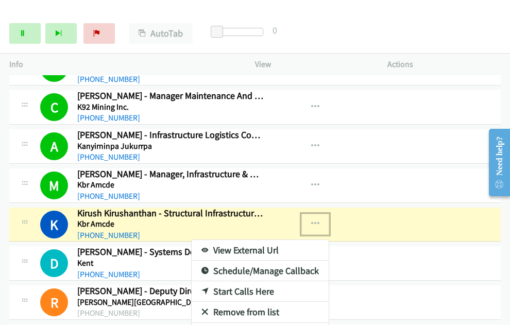
click at [234, 240] on link "View External Url" at bounding box center [260, 250] width 137 height 21
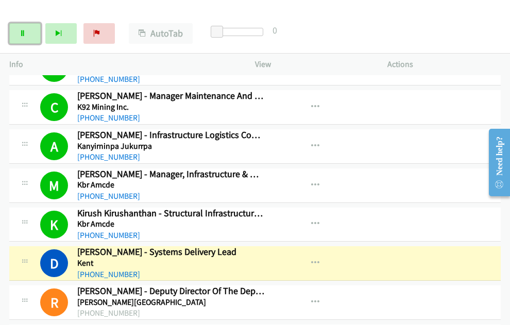
click at [28, 34] on link "Pause" at bounding box center [24, 33] width 31 height 21
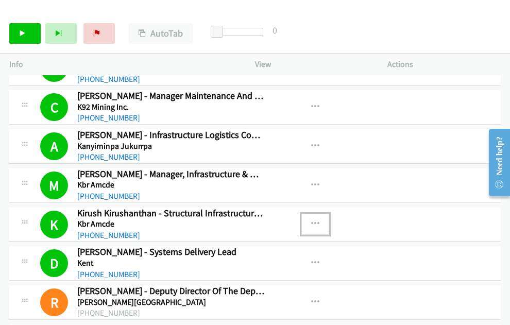
click at [314, 220] on icon "button" at bounding box center [315, 224] width 8 height 8
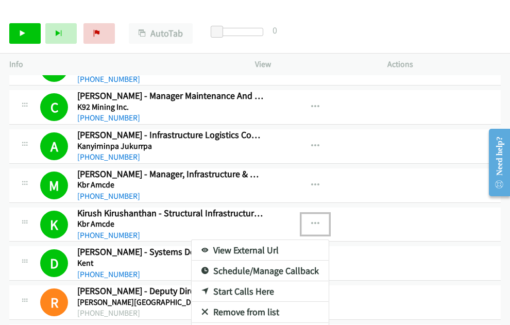
click at [236, 240] on link "View External Url" at bounding box center [260, 250] width 137 height 21
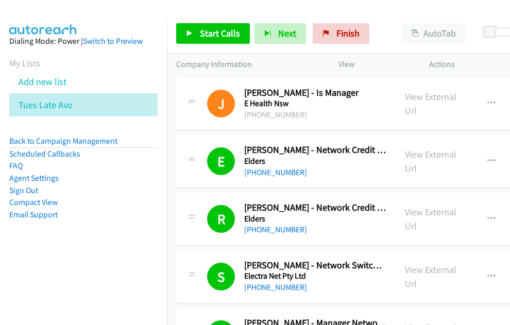
click at [44, 204] on link "Compact View" at bounding box center [33, 202] width 48 height 10
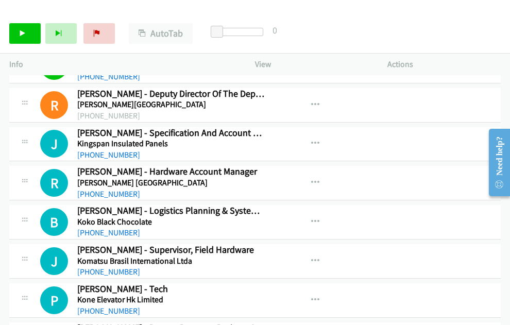
scroll to position [5612, 0]
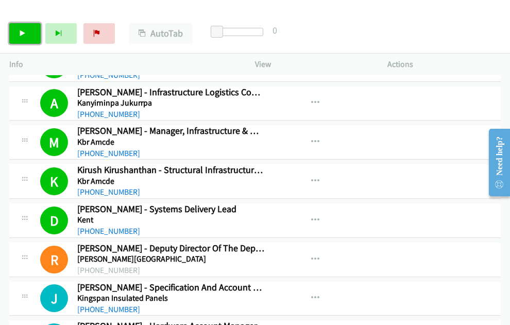
click at [33, 35] on link "Start Calls" at bounding box center [24, 33] width 31 height 21
click at [26, 33] on icon at bounding box center [22, 33] width 7 height 7
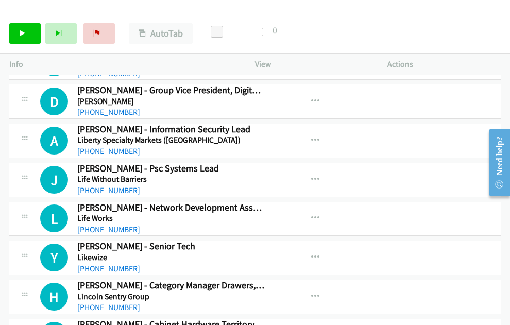
scroll to position [6333, 0]
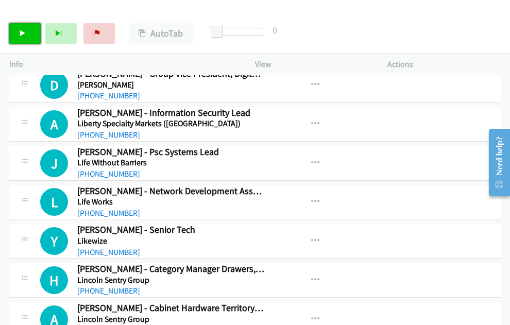
click at [33, 31] on link "Start Calls" at bounding box center [24, 33] width 31 height 21
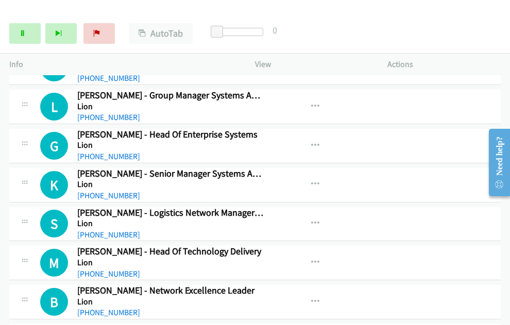
scroll to position [6745, 0]
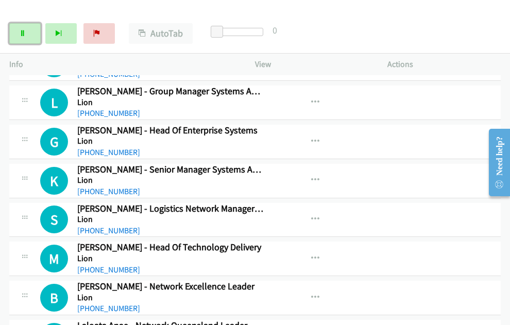
click at [21, 36] on icon at bounding box center [22, 33] width 7 height 7
